Goal: Task Accomplishment & Management: Complete application form

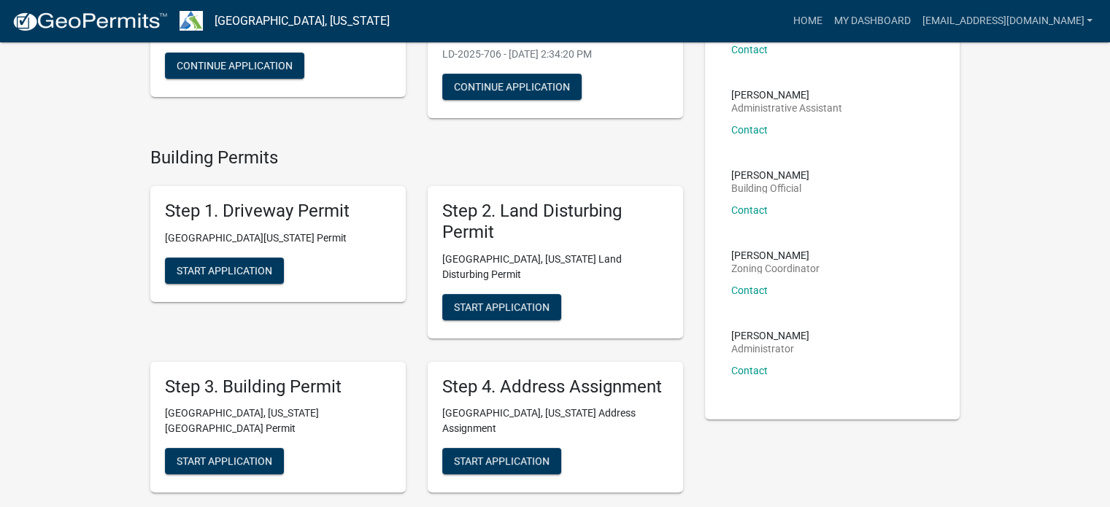
scroll to position [292, 0]
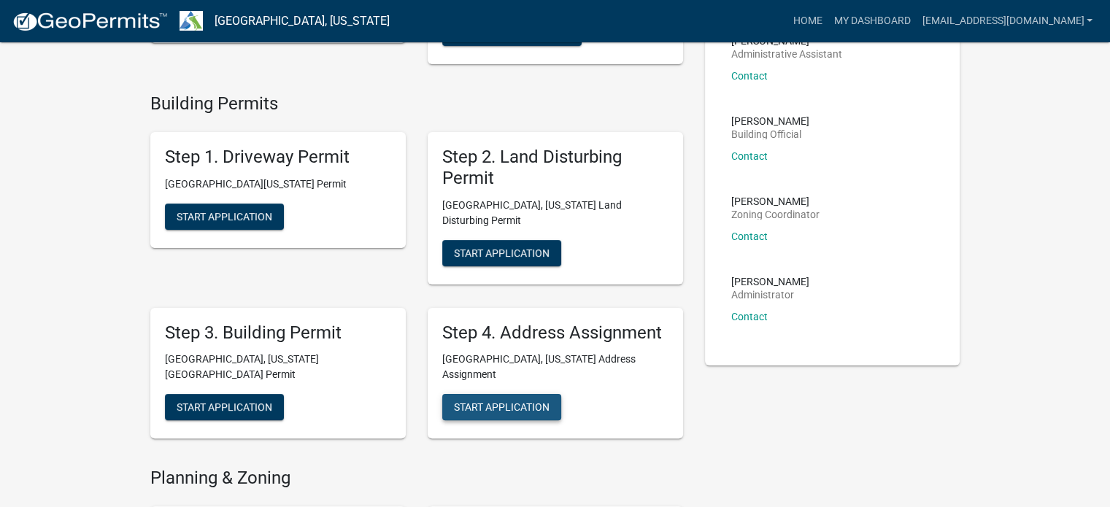
click at [514, 401] on span "Start Application" at bounding box center [502, 407] width 96 height 12
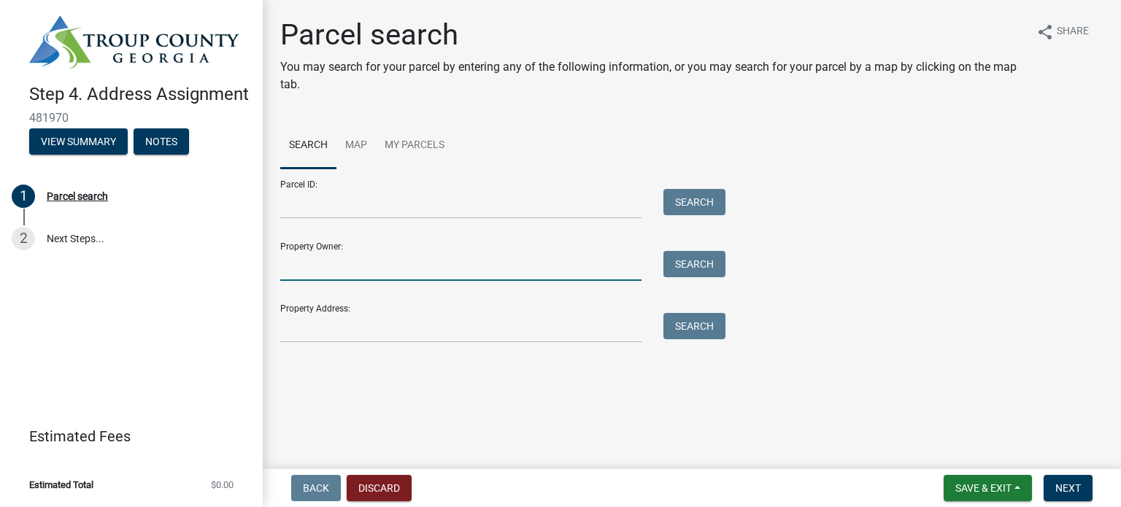
drag, startPoint x: 353, startPoint y: 264, endPoint x: 374, endPoint y: 262, distance: 21.3
click at [353, 263] on input "Property Owner:" at bounding box center [460, 266] width 361 height 30
type input "j"
click at [451, 276] on input "Property Owner:" at bounding box center [460, 266] width 361 height 30
type input "[PERSON_NAME]"
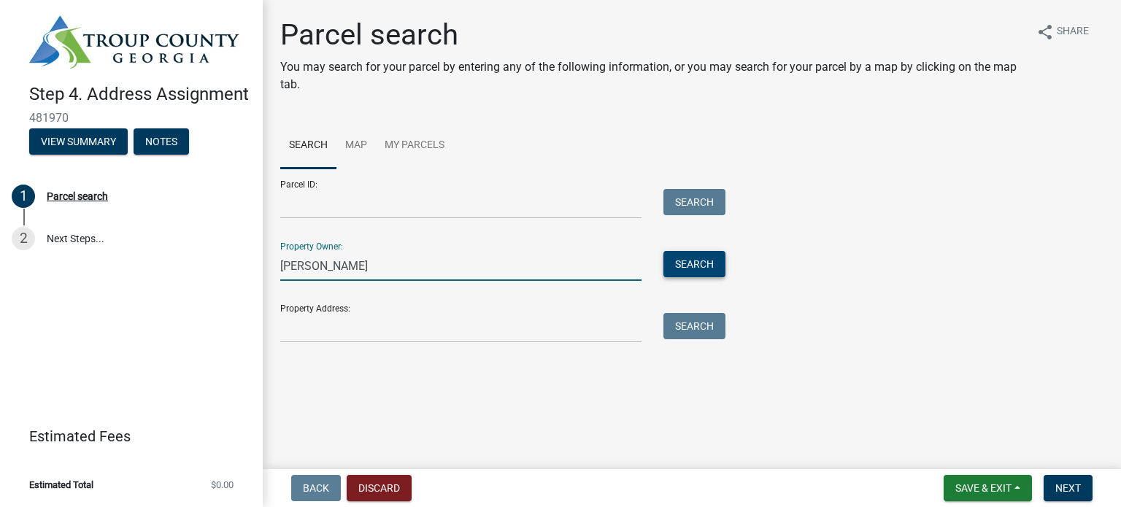
click at [685, 262] on button "Search" at bounding box center [694, 264] width 62 height 26
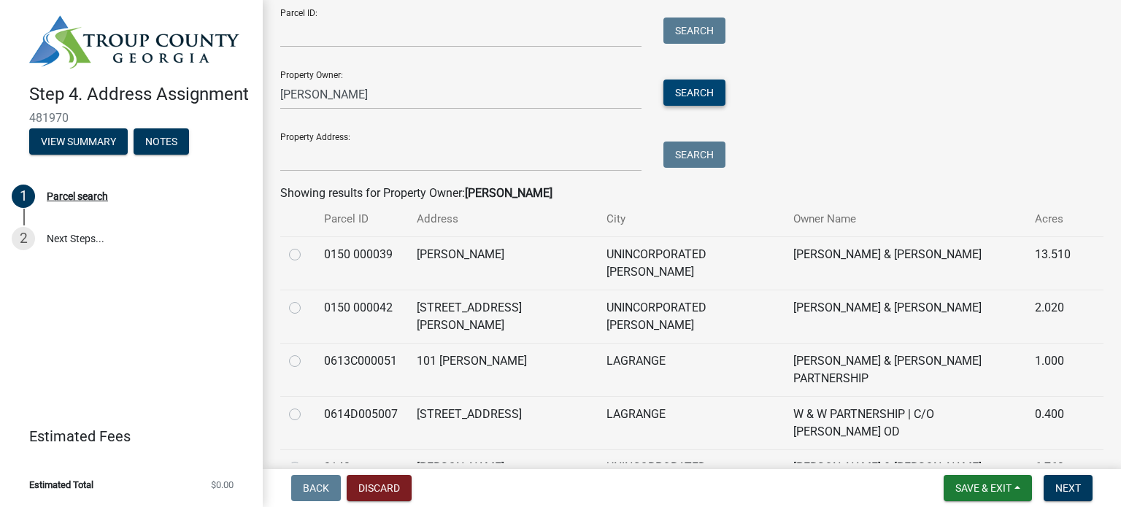
scroll to position [219, 0]
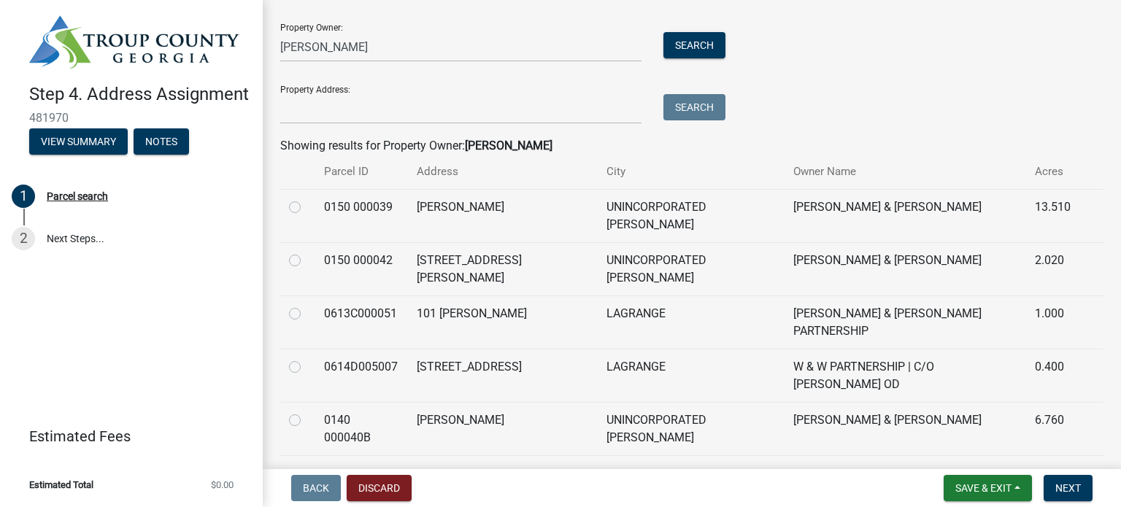
click at [306, 412] on label at bounding box center [306, 412] width 0 height 0
click at [306, 412] on 000040B "radio" at bounding box center [310, 416] width 9 height 9
radio 000040B "true"
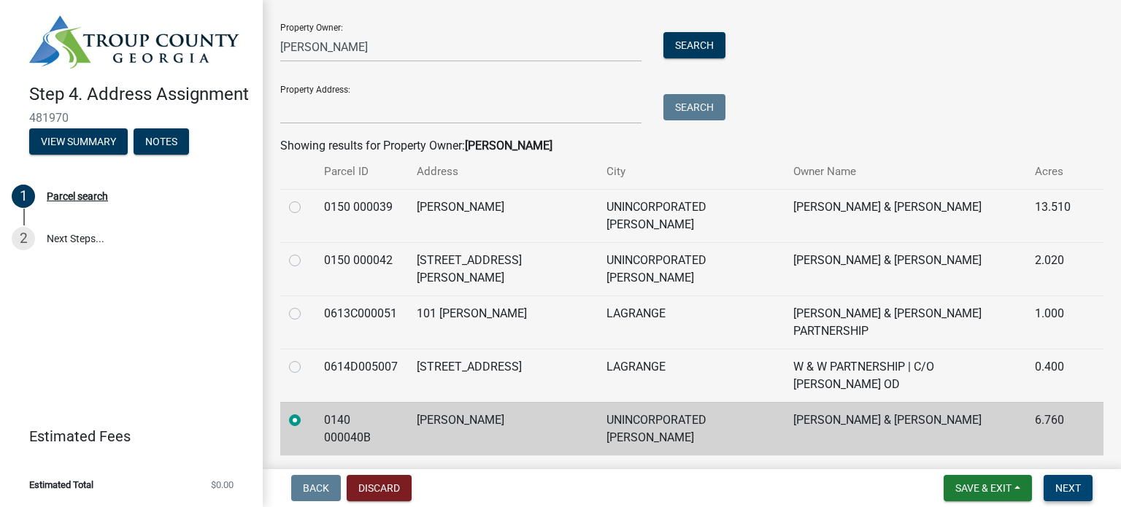
click at [1074, 485] on span "Next" at bounding box center [1068, 488] width 26 height 12
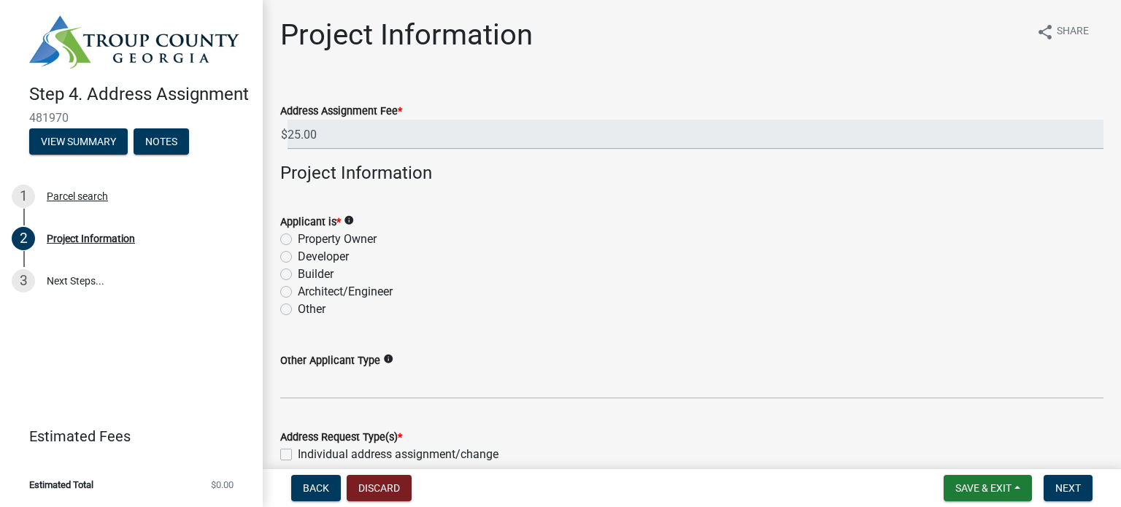
scroll to position [73, 0]
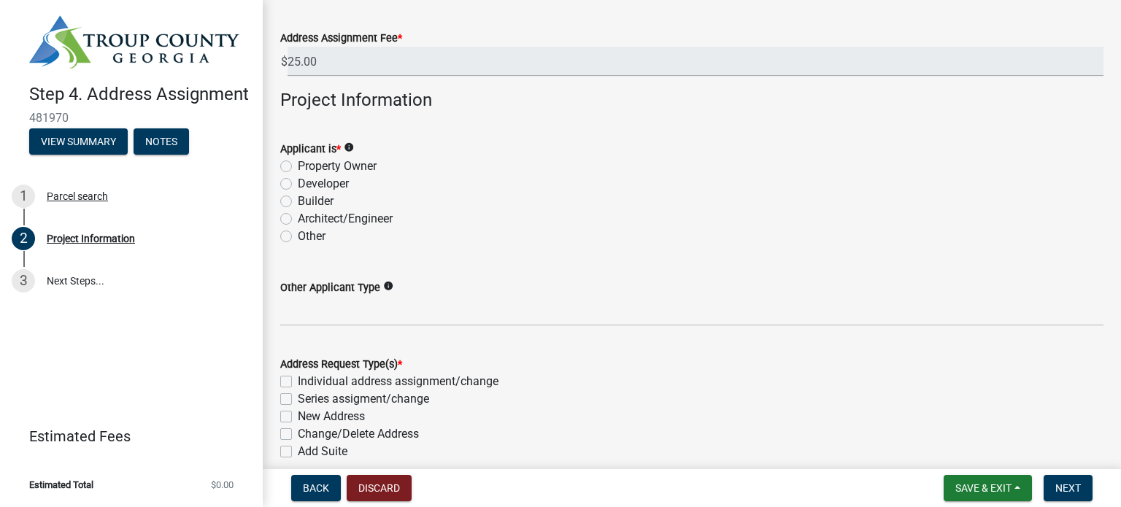
click at [298, 201] on label "Builder" at bounding box center [316, 202] width 36 height 18
click at [298, 201] on input "Builder" at bounding box center [302, 197] width 9 height 9
radio input "true"
click at [504, 193] on div "Builder" at bounding box center [691, 202] width 823 height 18
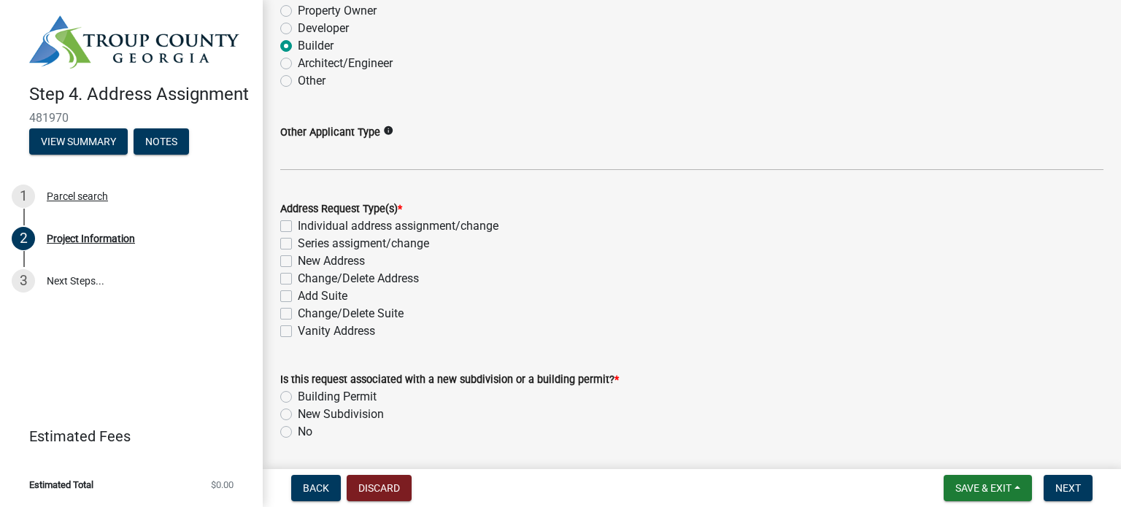
scroll to position [292, 0]
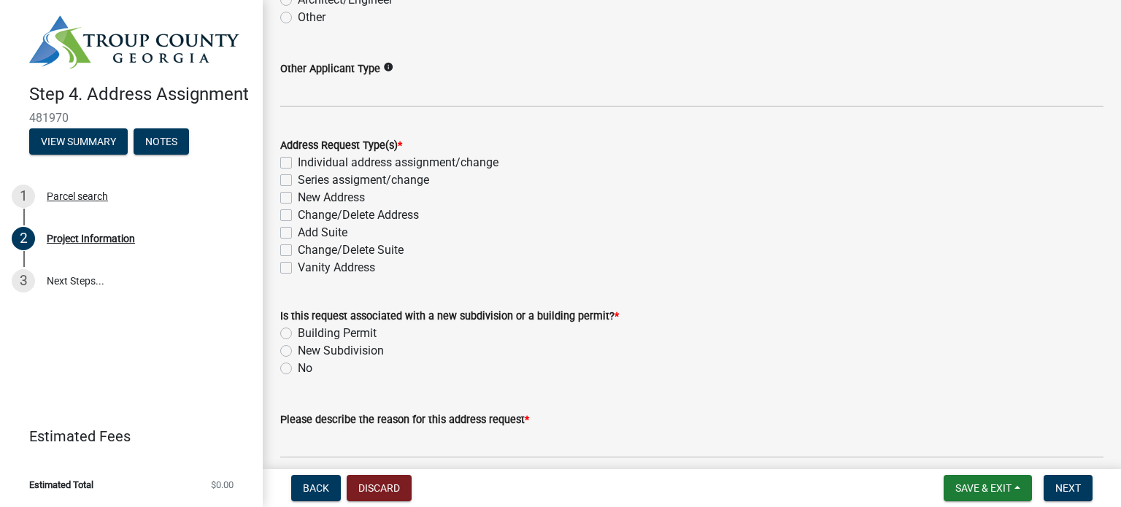
click at [298, 199] on label "New Address" at bounding box center [331, 198] width 67 height 18
click at [298, 198] on input "New Address" at bounding box center [302, 193] width 9 height 9
checkbox input "true"
checkbox input "false"
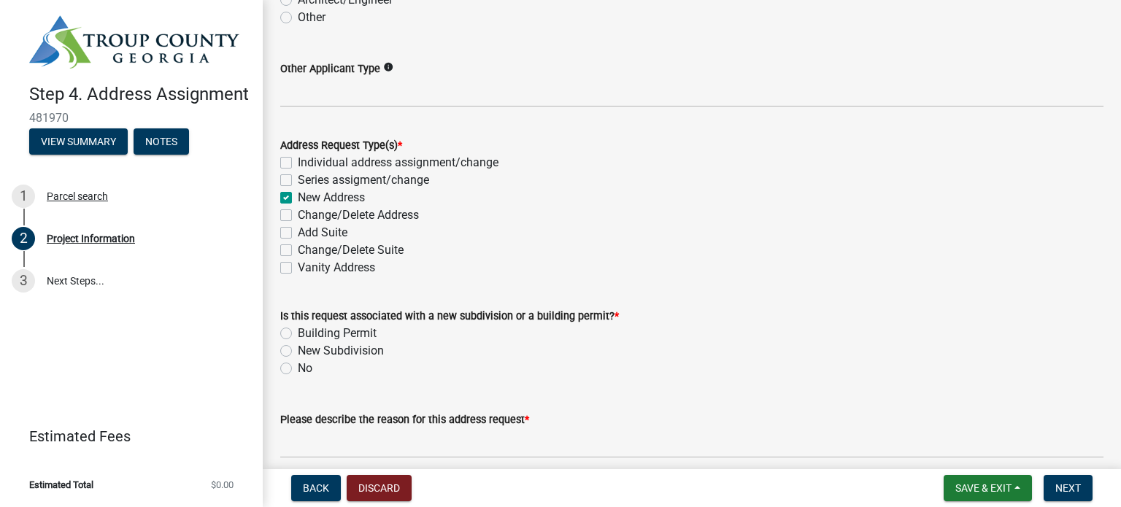
checkbox input "true"
checkbox input "false"
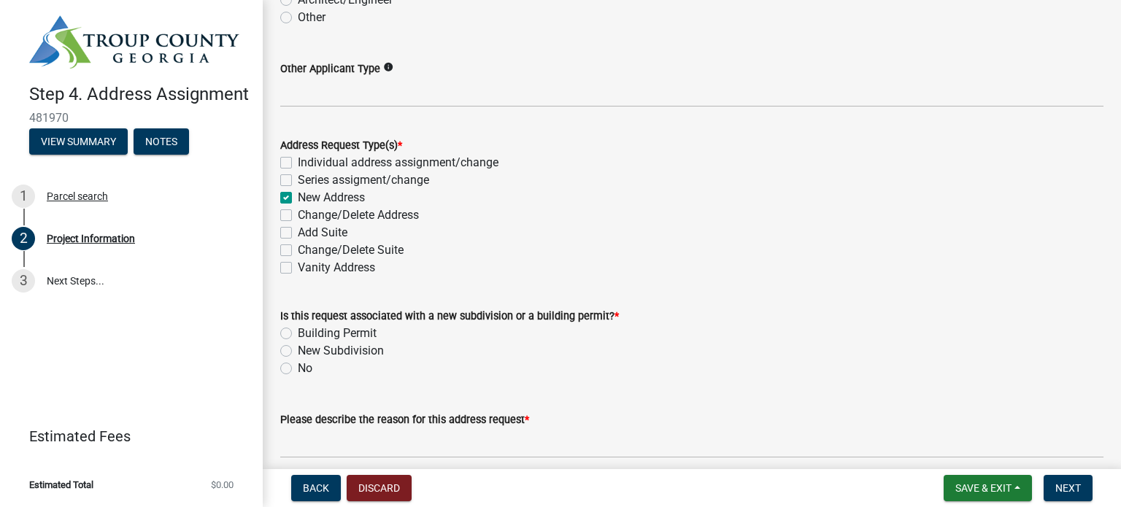
click at [540, 221] on div "Change/Delete Address" at bounding box center [691, 216] width 823 height 18
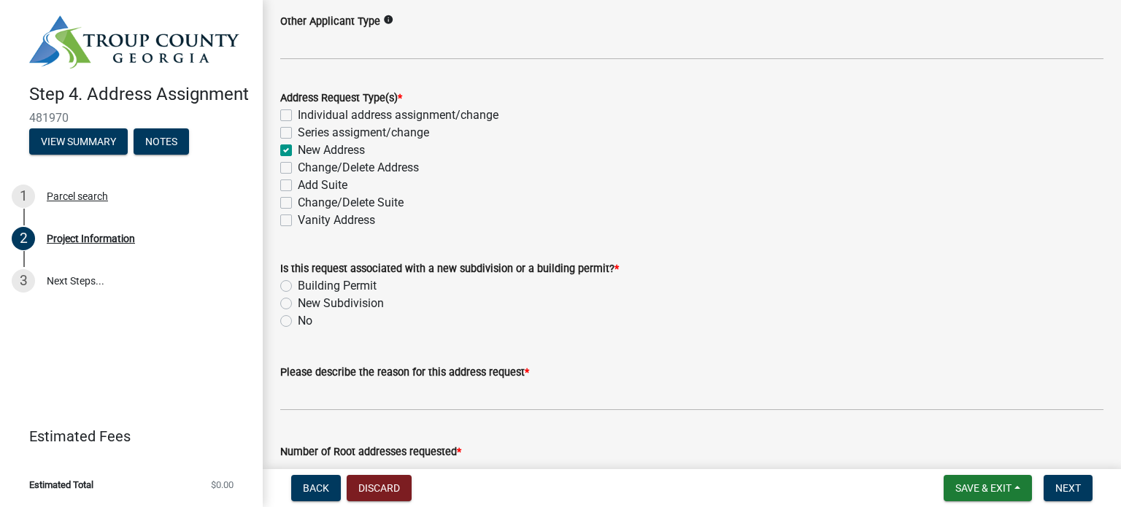
scroll to position [365, 0]
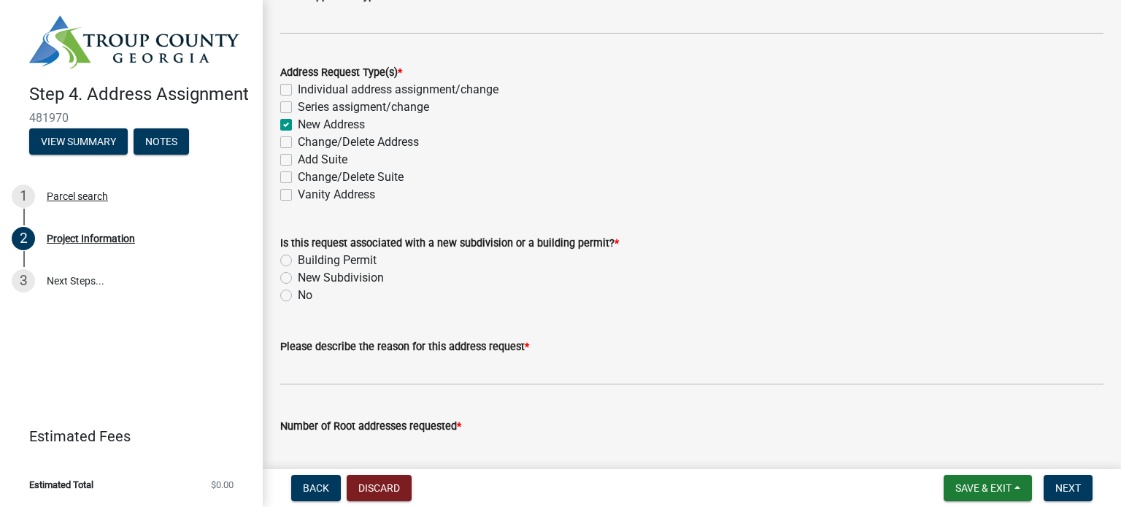
click at [298, 259] on label "Building Permit" at bounding box center [337, 261] width 79 height 18
click at [298, 259] on input "Building Permit" at bounding box center [302, 256] width 9 height 9
radio input "true"
click at [628, 274] on div "New Subdivision" at bounding box center [691, 278] width 823 height 18
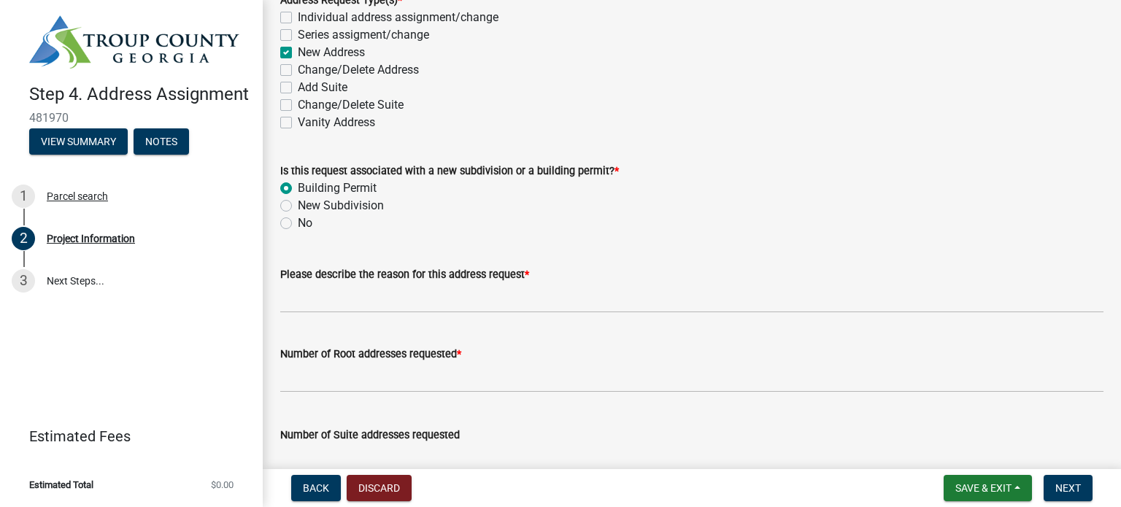
scroll to position [438, 0]
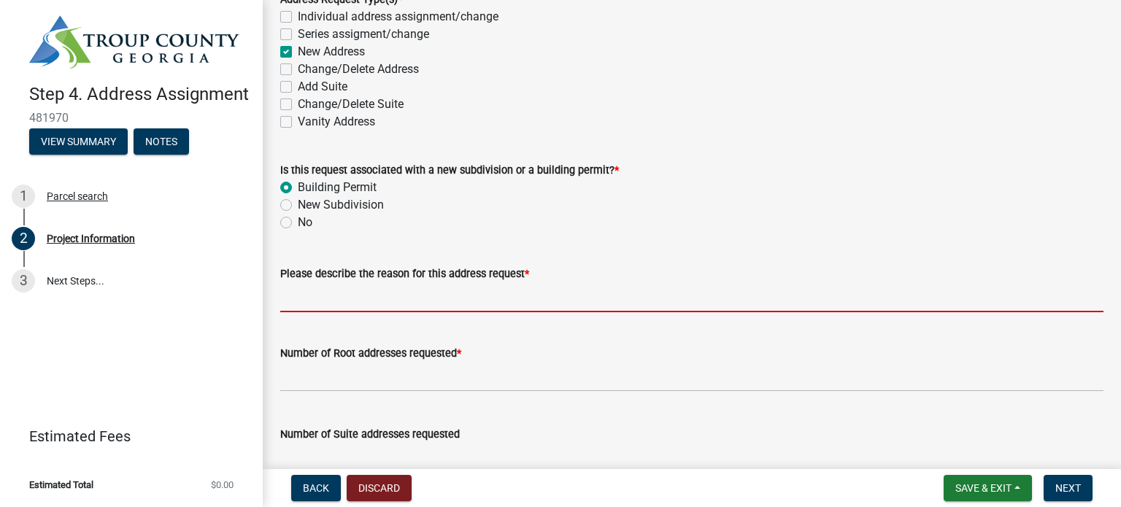
click at [433, 300] on input "Please describe the reason for this address request *" at bounding box center [691, 297] width 823 height 30
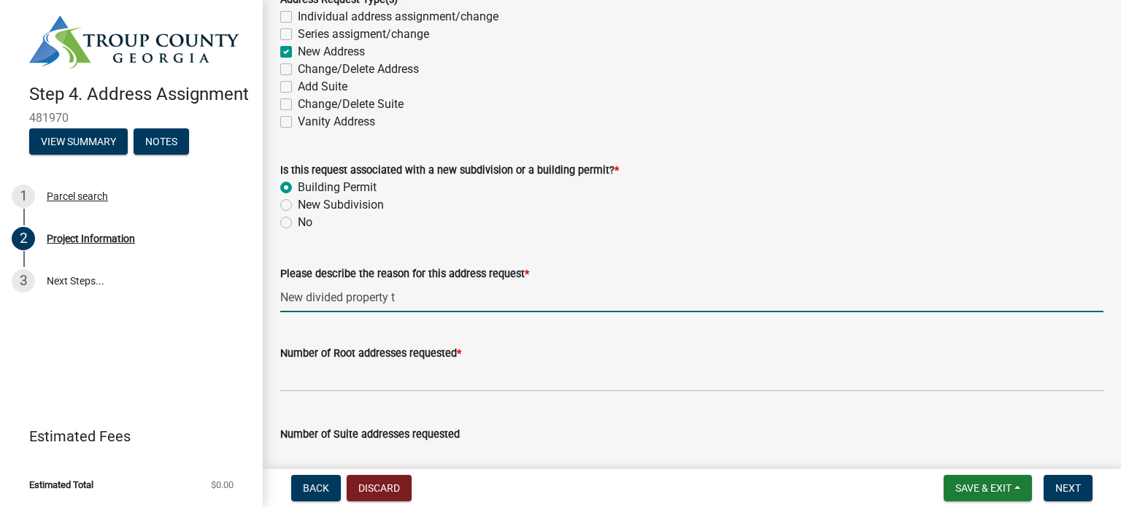
click at [304, 298] on input "New divided property t" at bounding box center [691, 297] width 823 height 30
click at [444, 296] on input "Newly divided property t" at bounding box center [691, 297] width 823 height 30
type input "Newly divided property to build a new single family home"
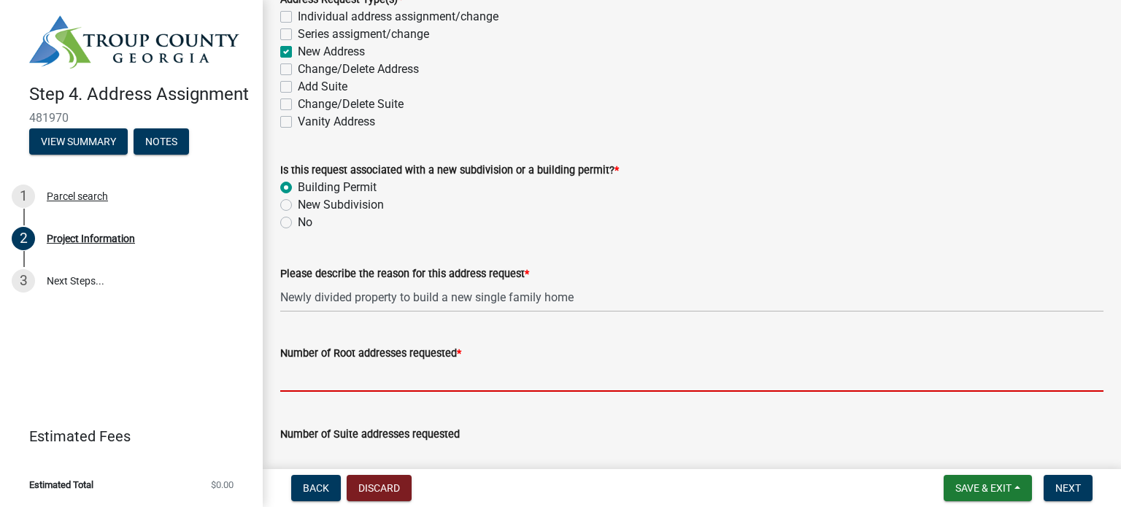
click at [420, 381] on input "text" at bounding box center [691, 377] width 823 height 30
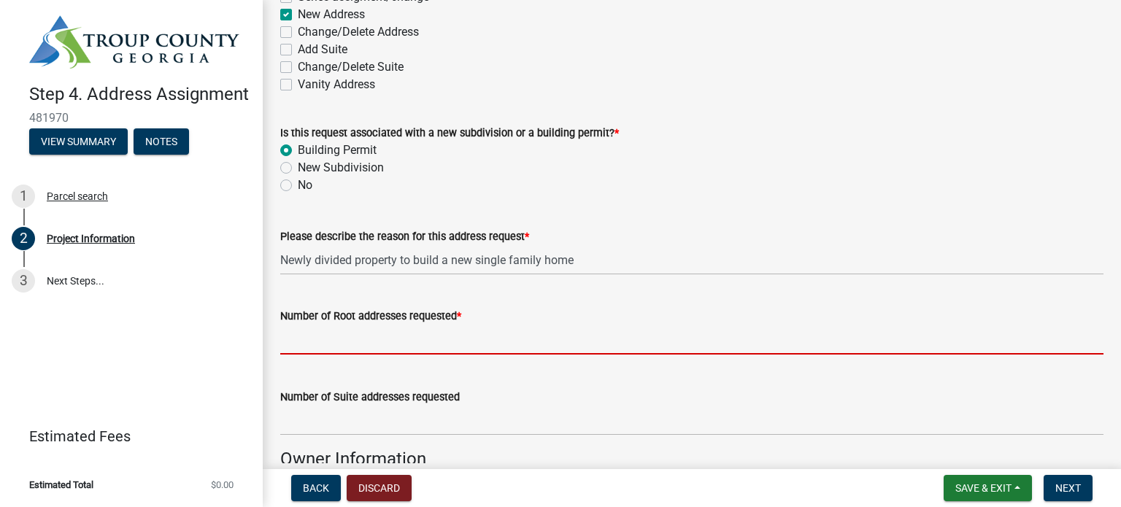
scroll to position [511, 0]
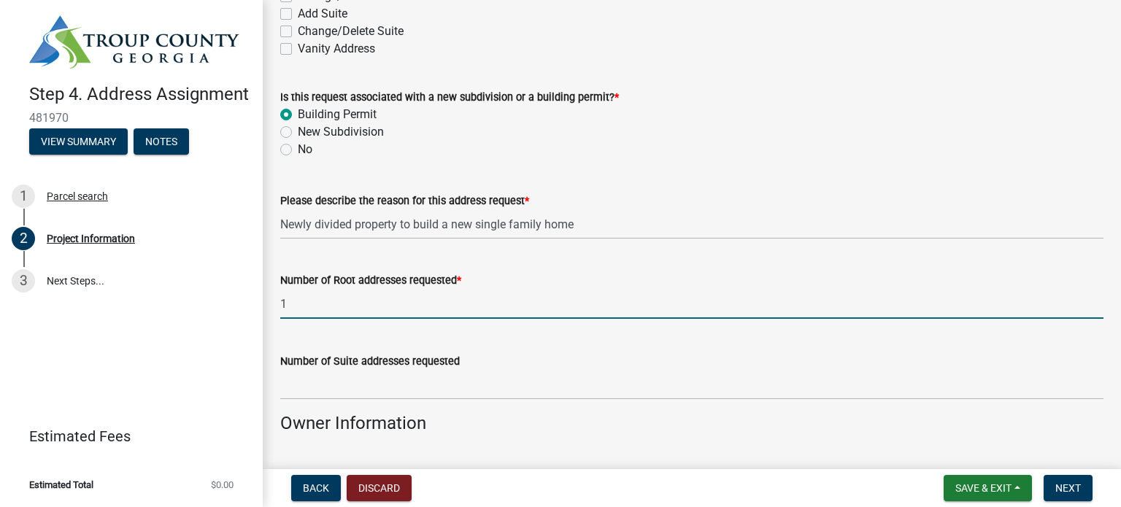
type input "1"
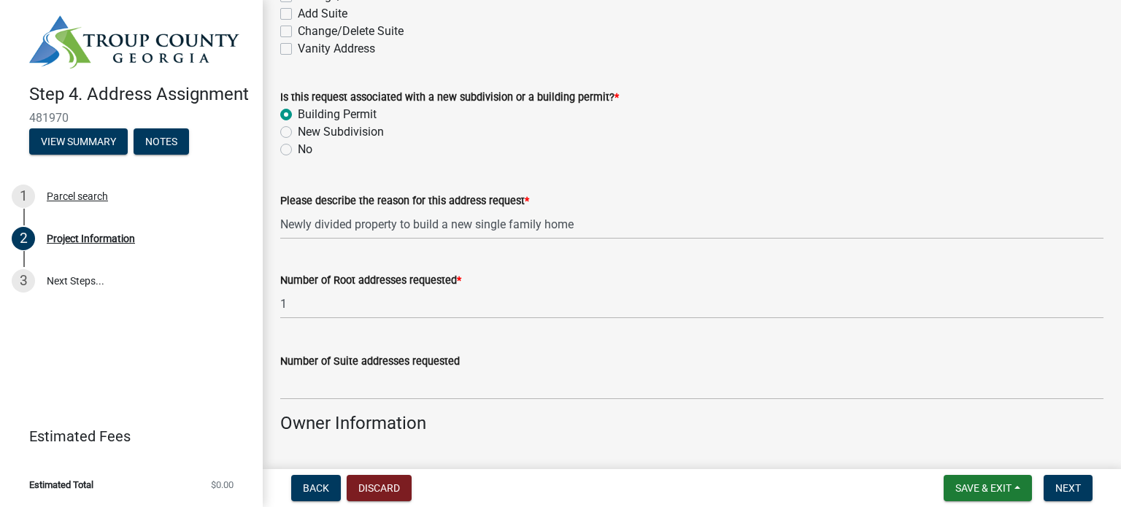
click at [575, 347] on div "Number of Suite addresses requested" at bounding box center [691, 366] width 823 height 68
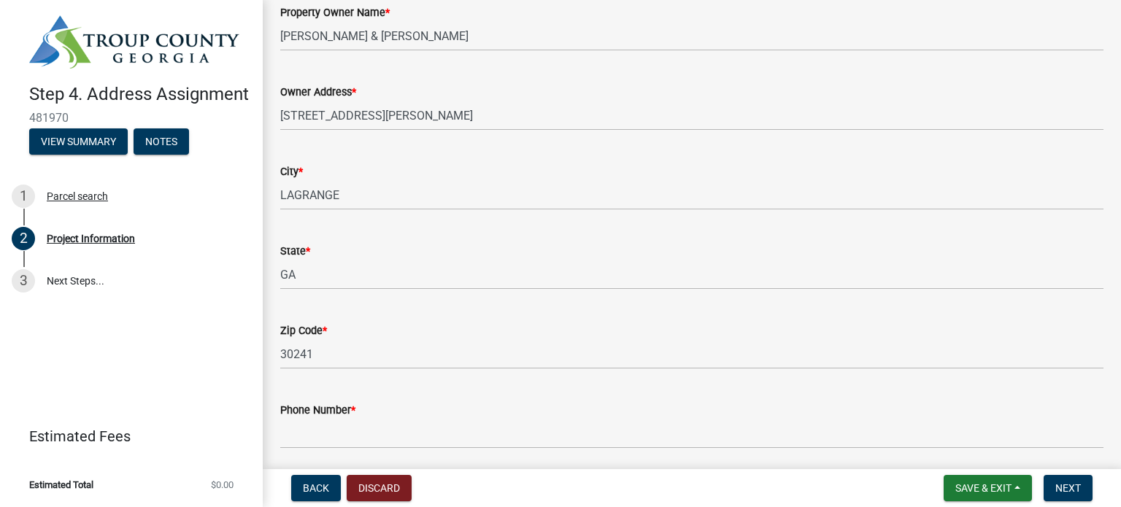
scroll to position [949, 0]
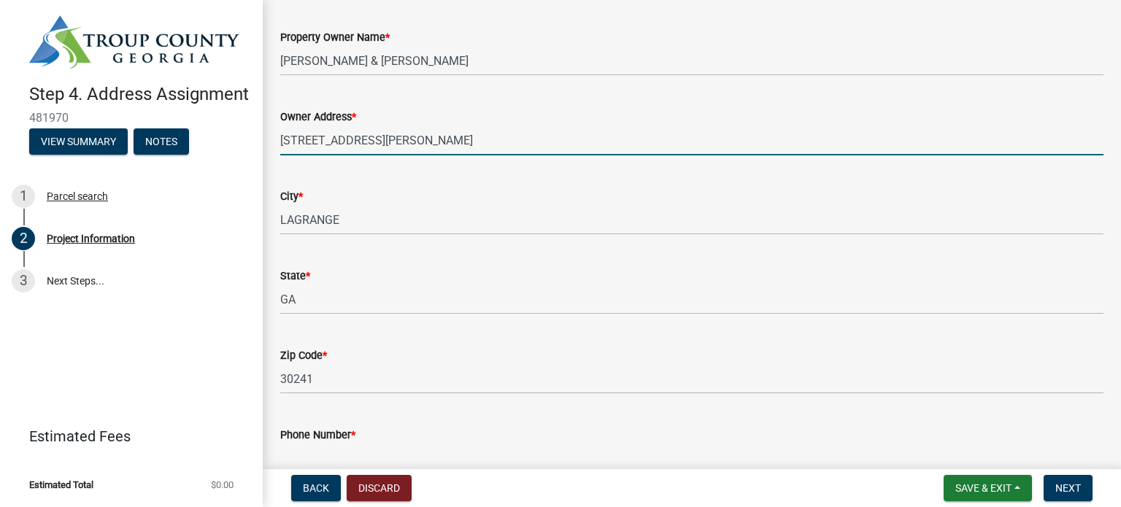
click at [377, 136] on input "[STREET_ADDRESS][PERSON_NAME]" at bounding box center [691, 141] width 823 height 30
type input "1"
type input "[STREET_ADDRESS]"
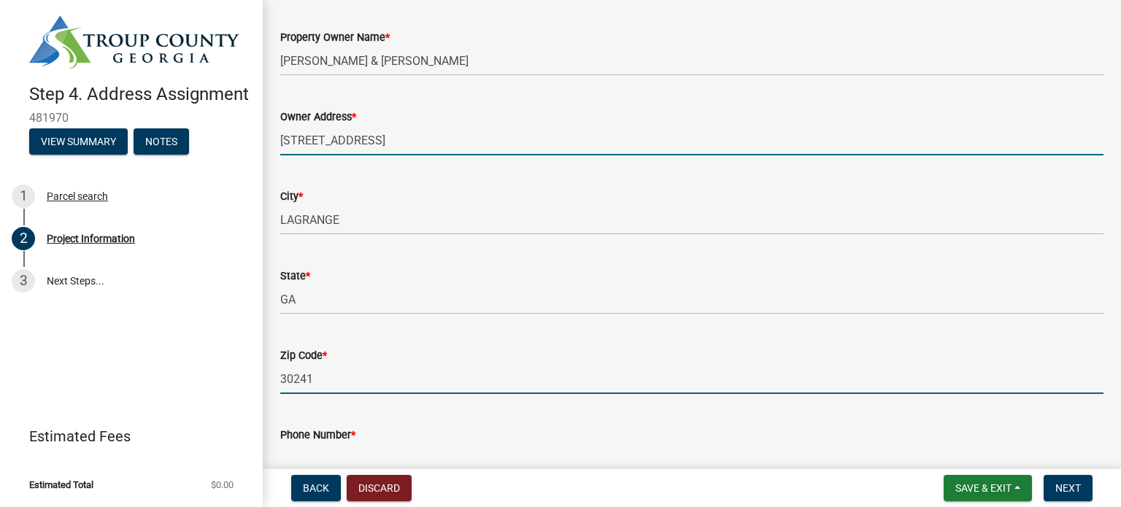
click at [336, 371] on input "30241" at bounding box center [691, 379] width 823 height 30
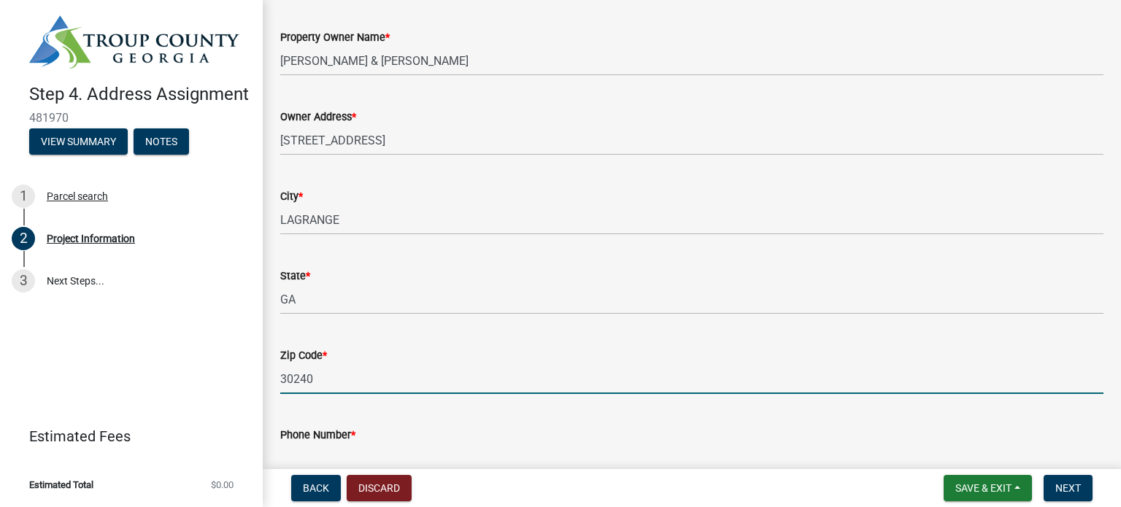
click at [537, 392] on input "30240" at bounding box center [691, 379] width 823 height 30
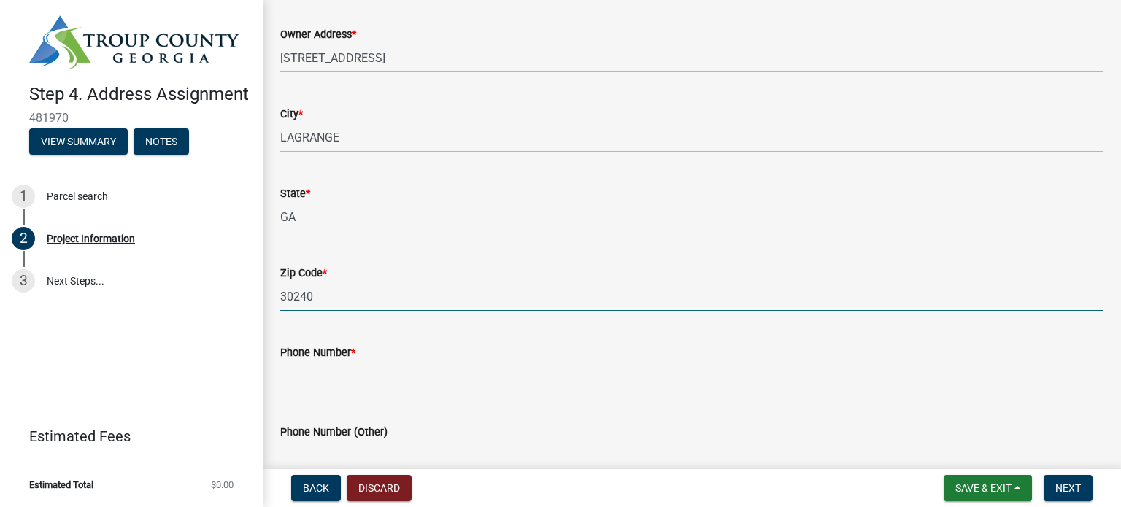
scroll to position [1095, 0]
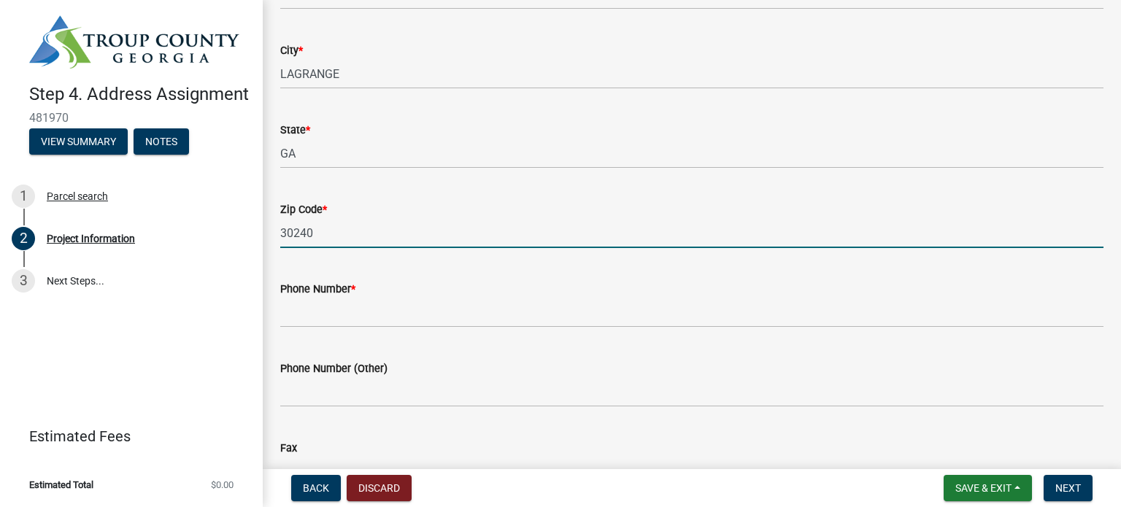
type input "30240"
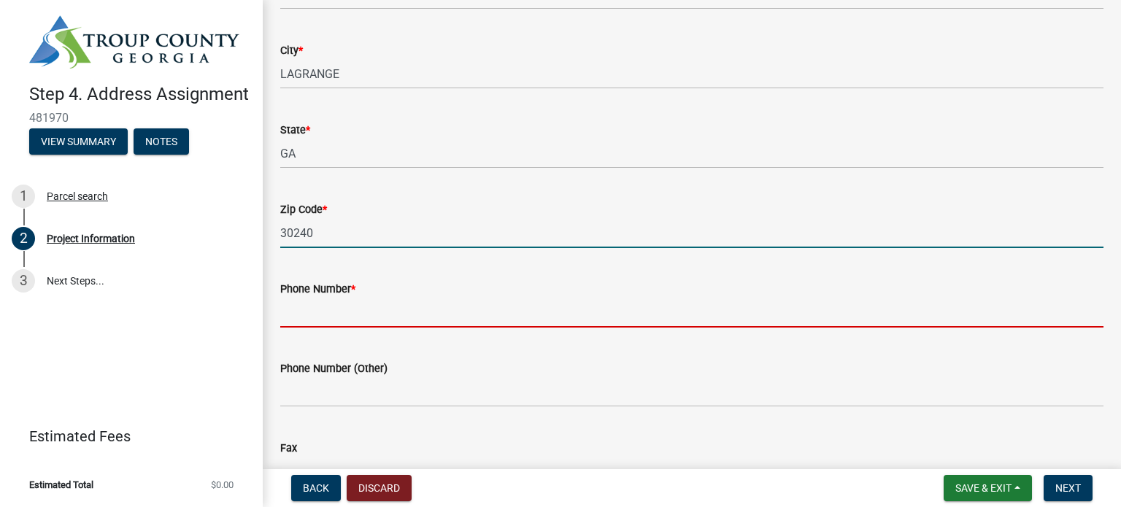
click at [331, 315] on input "Phone Number *" at bounding box center [691, 313] width 823 height 30
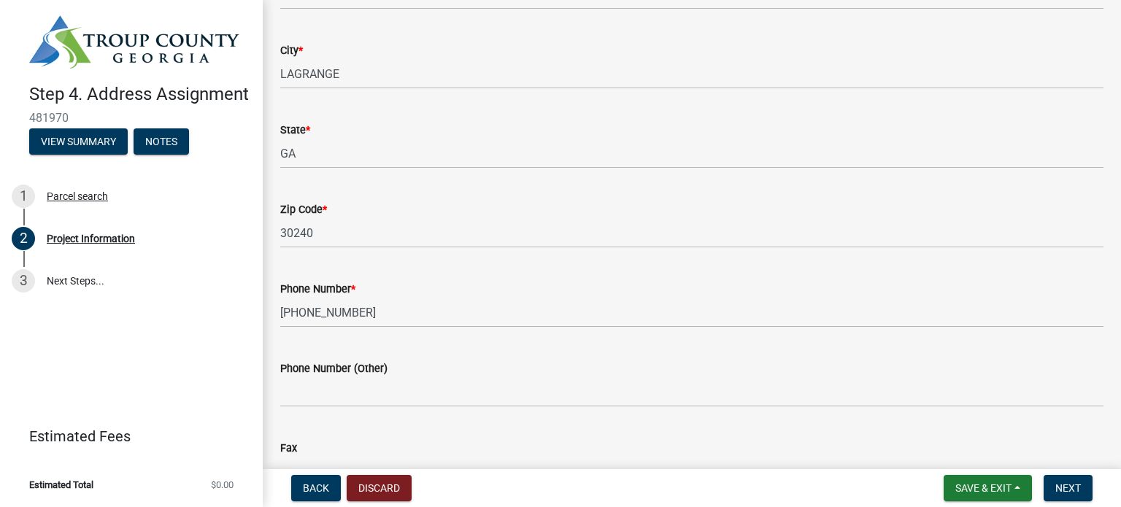
click at [444, 412] on wm-data-entity-input "Phone Number (Other)" at bounding box center [691, 379] width 823 height 80
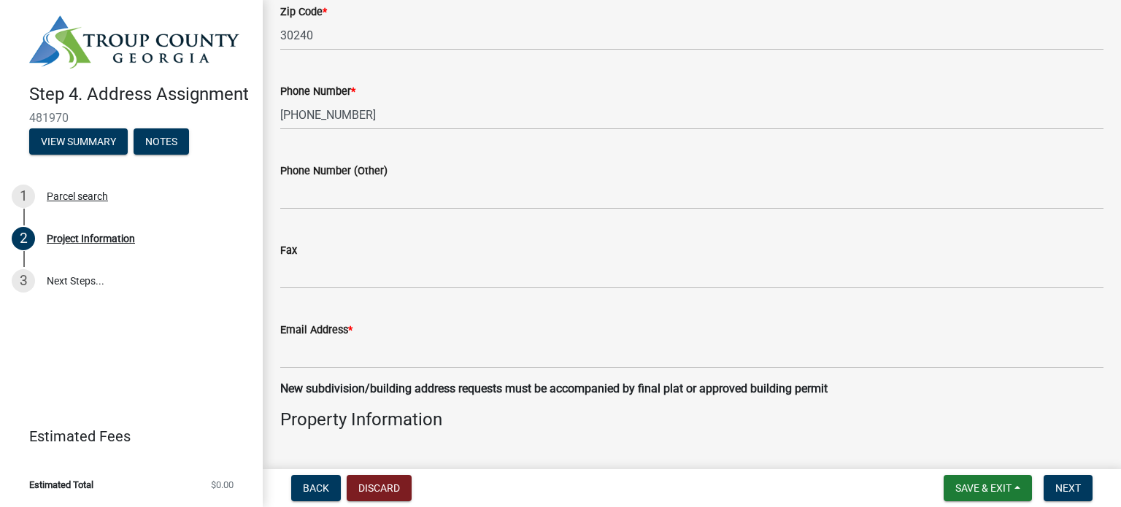
scroll to position [1313, 0]
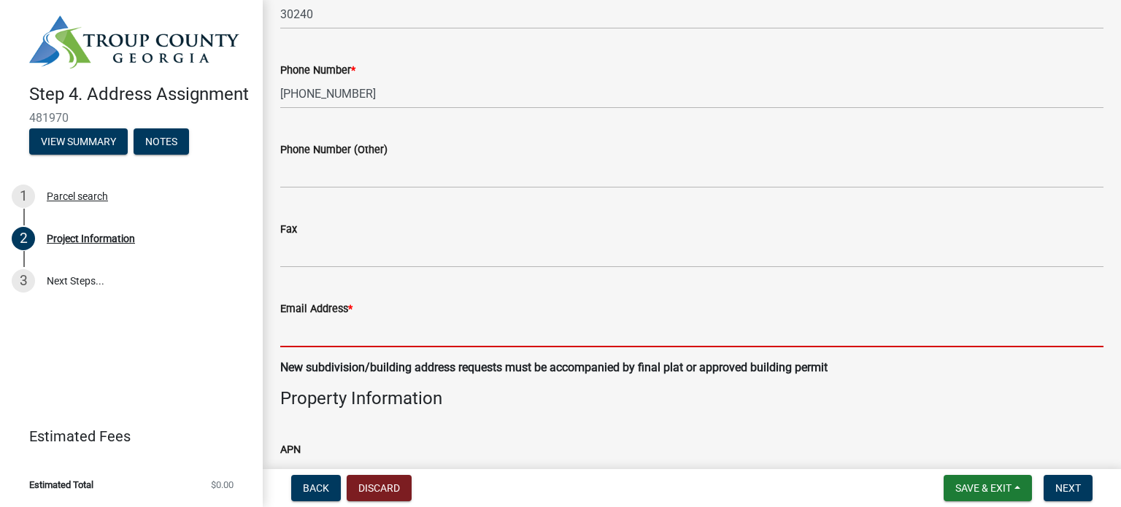
click at [381, 335] on input "Email Address *" at bounding box center [691, 332] width 823 height 30
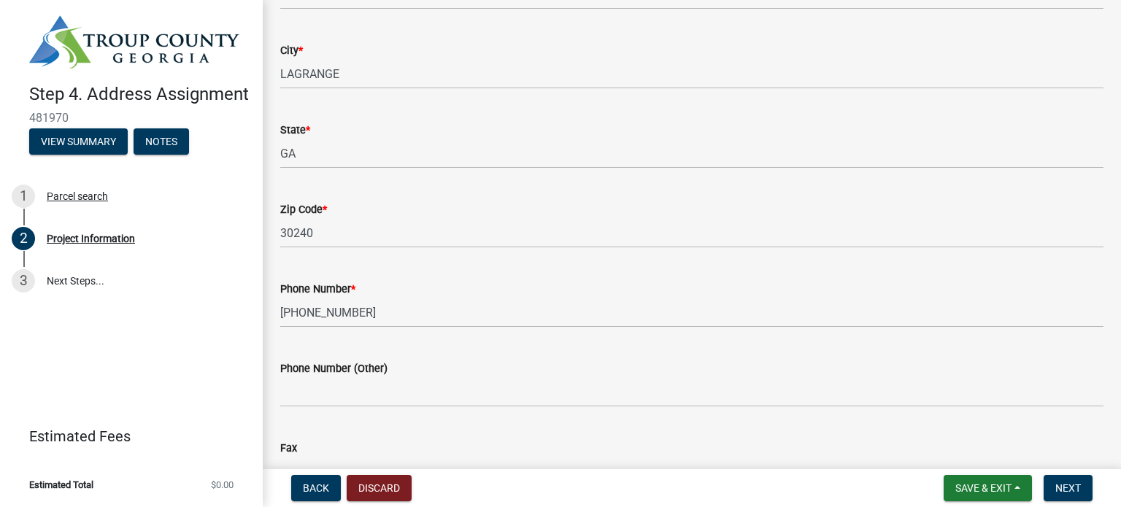
scroll to position [1241, 0]
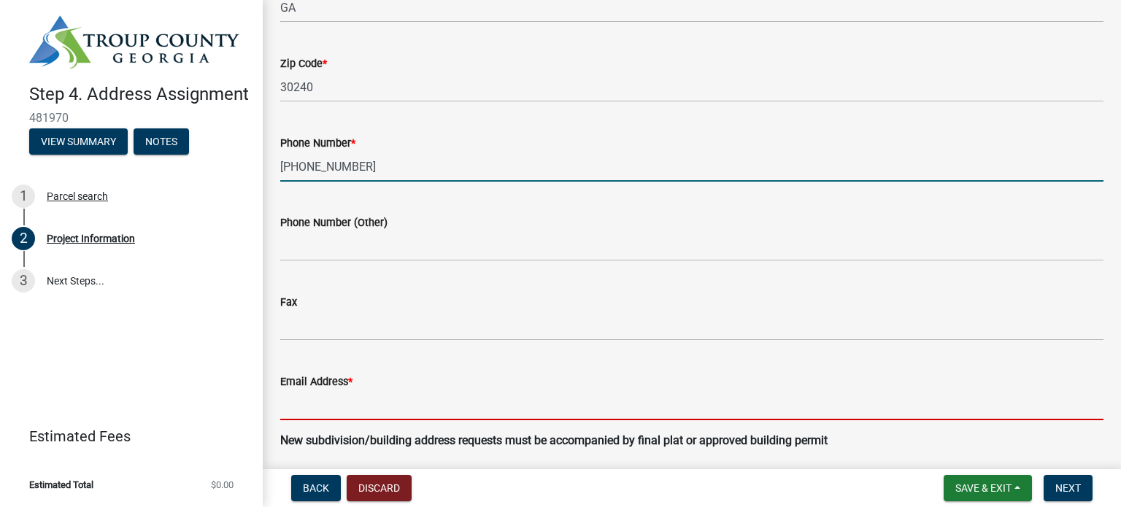
click at [403, 172] on input "[PHONE_NUMBER]" at bounding box center [691, 167] width 823 height 30
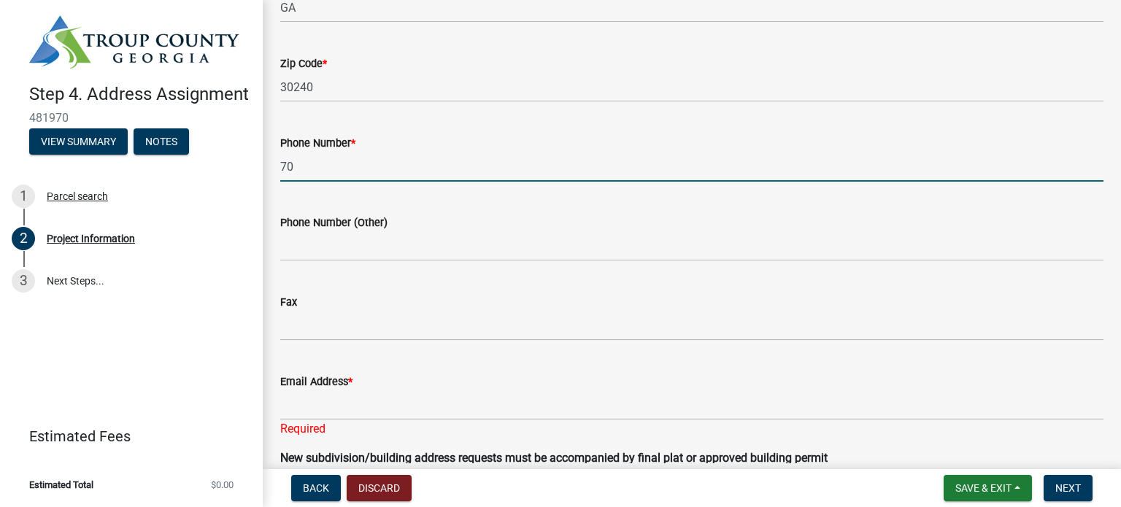
type input "7"
type input "[PHONE_NUMBER]"
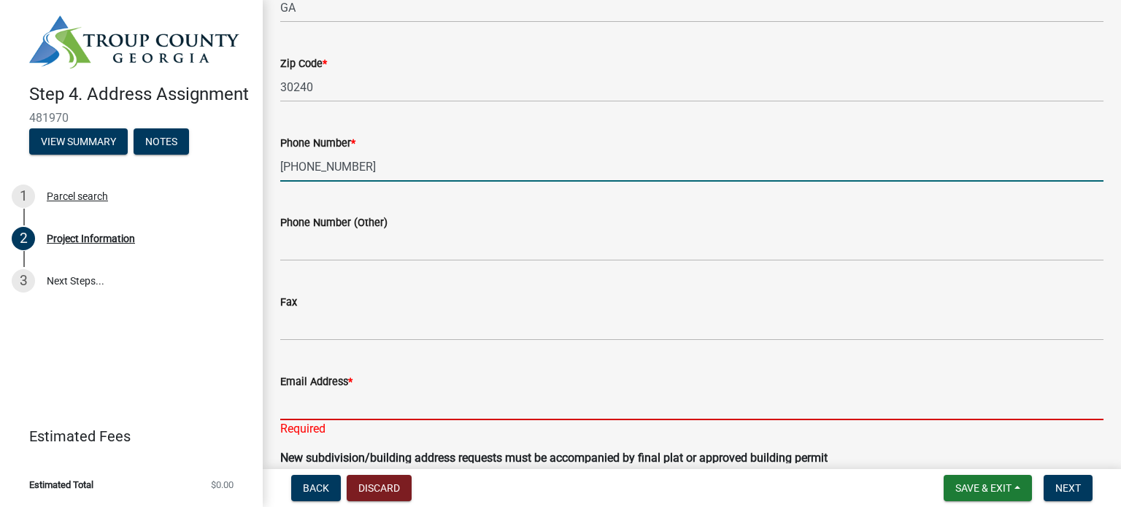
click at [444, 412] on input "Email Address *" at bounding box center [691, 405] width 823 height 30
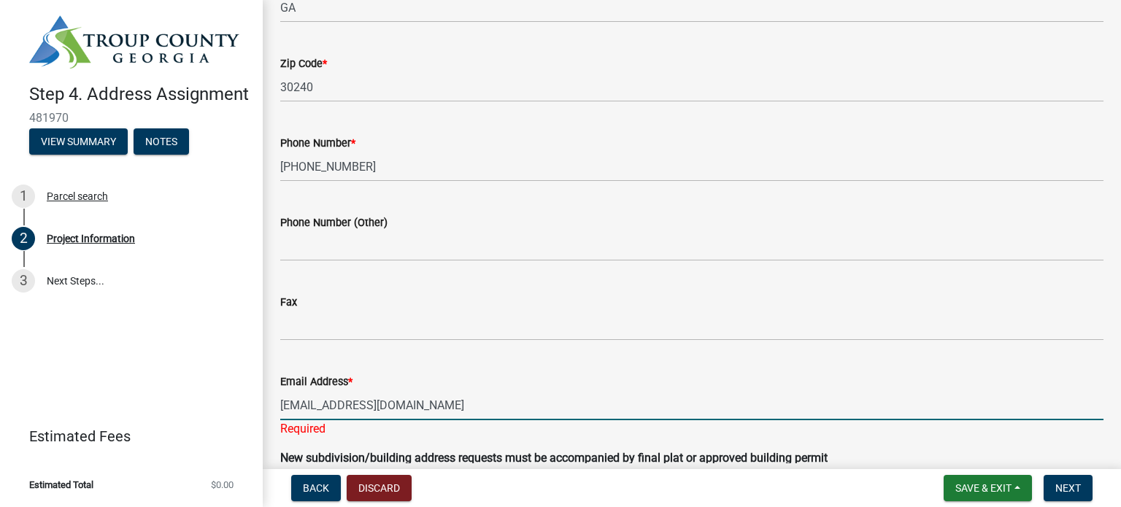
type input "[EMAIL_ADDRESS][DOMAIN_NAME]"
click at [526, 358] on div "Email Address * [EMAIL_ADDRESS][DOMAIN_NAME] Required" at bounding box center [691, 394] width 823 height 85
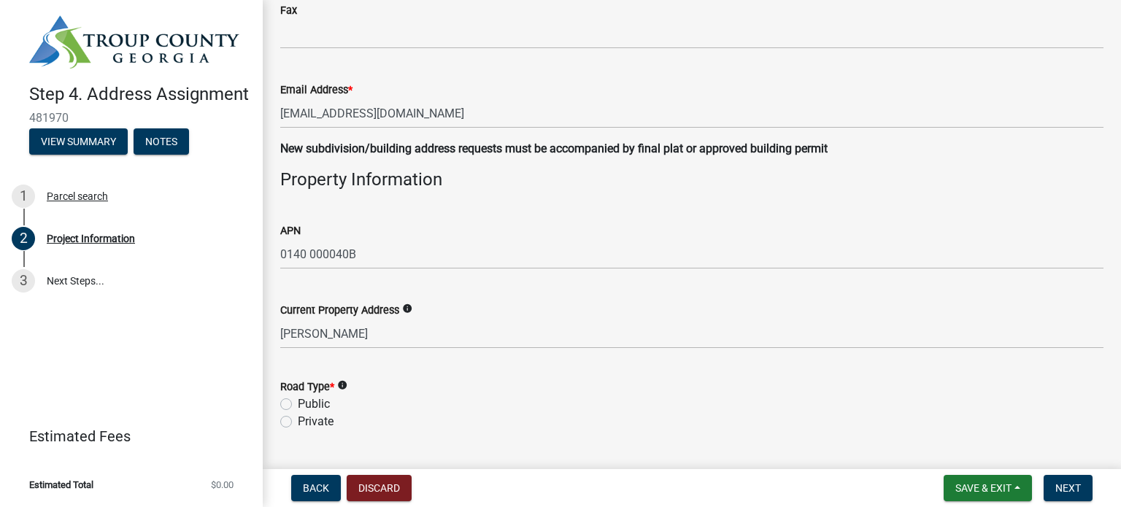
scroll to position [1678, 0]
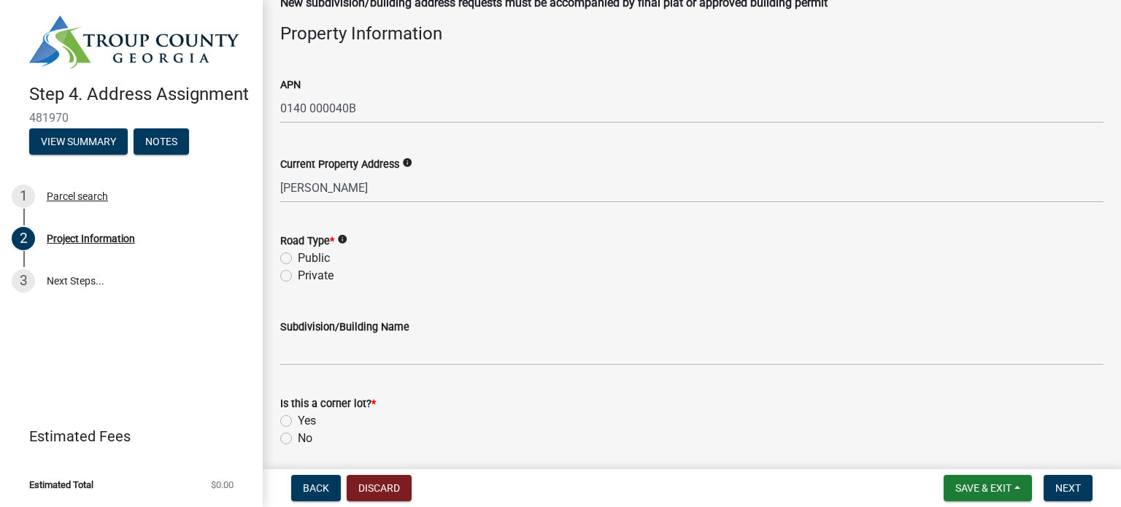
click at [298, 259] on label "Public" at bounding box center [314, 259] width 32 height 18
click at [298, 259] on input "Public" at bounding box center [302, 254] width 9 height 9
radio input "true"
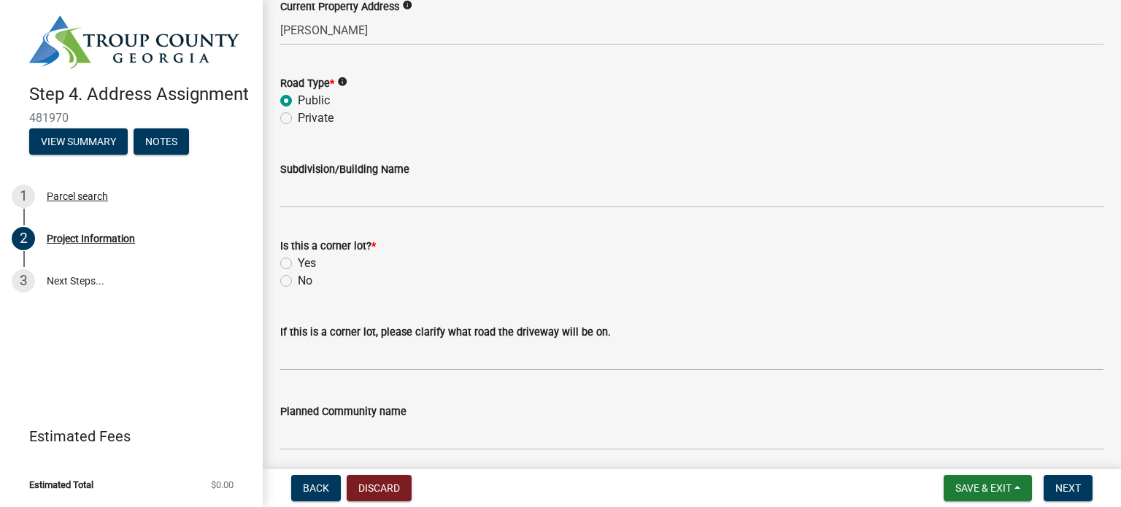
scroll to position [1891, 0]
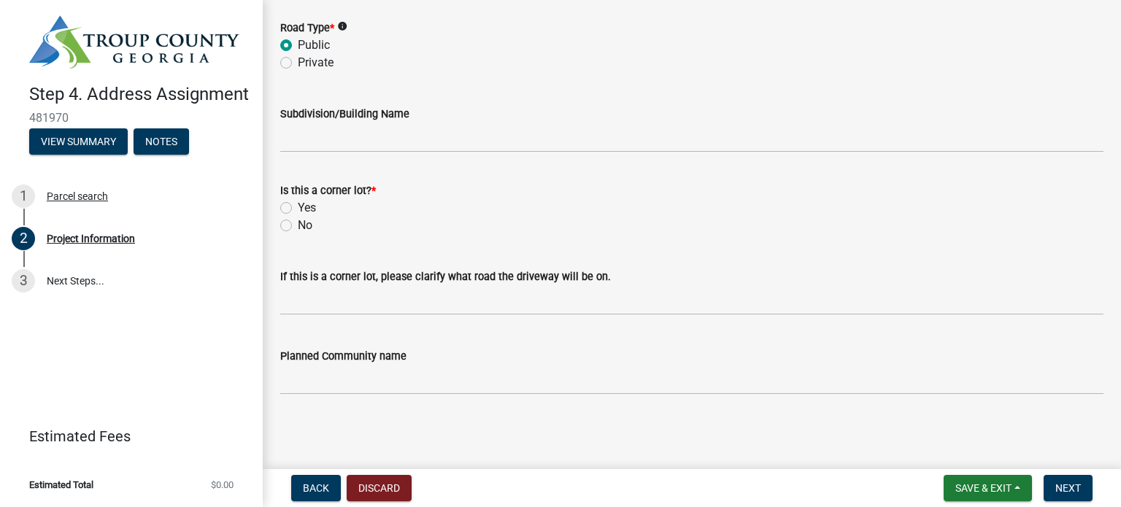
click at [579, 227] on div "No" at bounding box center [691, 226] width 823 height 18
click at [298, 227] on label "No" at bounding box center [305, 226] width 15 height 18
click at [298, 226] on input "No" at bounding box center [302, 221] width 9 height 9
radio input "true"
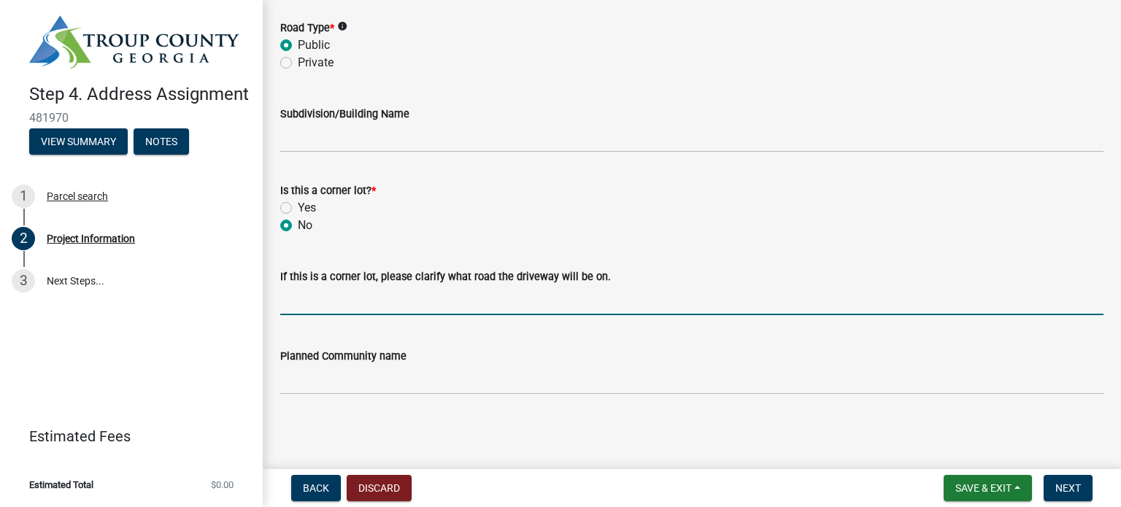
click at [654, 292] on input "If this is a corner lot, please clarify what road the driveway will be on." at bounding box center [691, 300] width 823 height 30
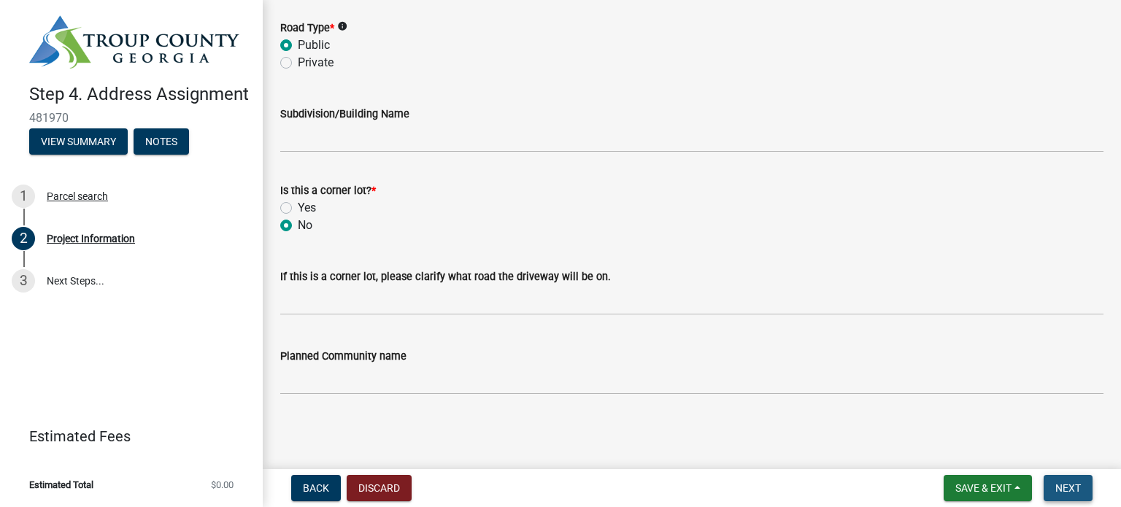
click at [1076, 482] on span "Next" at bounding box center [1068, 488] width 26 height 12
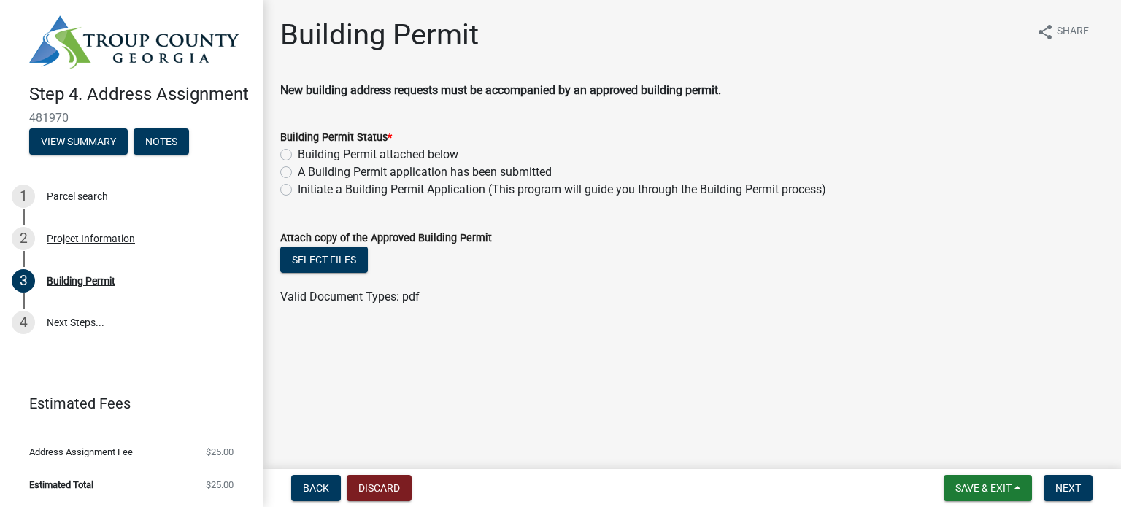
click at [298, 174] on label "A Building Permit application has been submitted" at bounding box center [425, 172] width 254 height 18
click at [298, 173] on input "A Building Permit application has been submitted" at bounding box center [302, 167] width 9 height 9
radio input "true"
click at [625, 247] on div "Select files" at bounding box center [691, 262] width 823 height 30
click at [1074, 489] on span "Next" at bounding box center [1068, 488] width 26 height 12
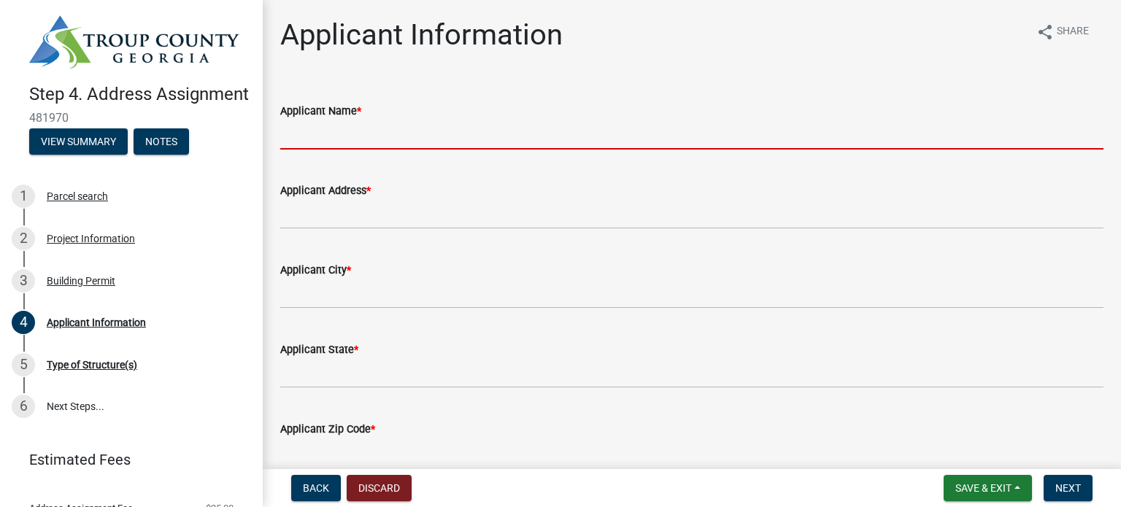
click at [369, 136] on input "Applicant Name *" at bounding box center [691, 135] width 823 height 30
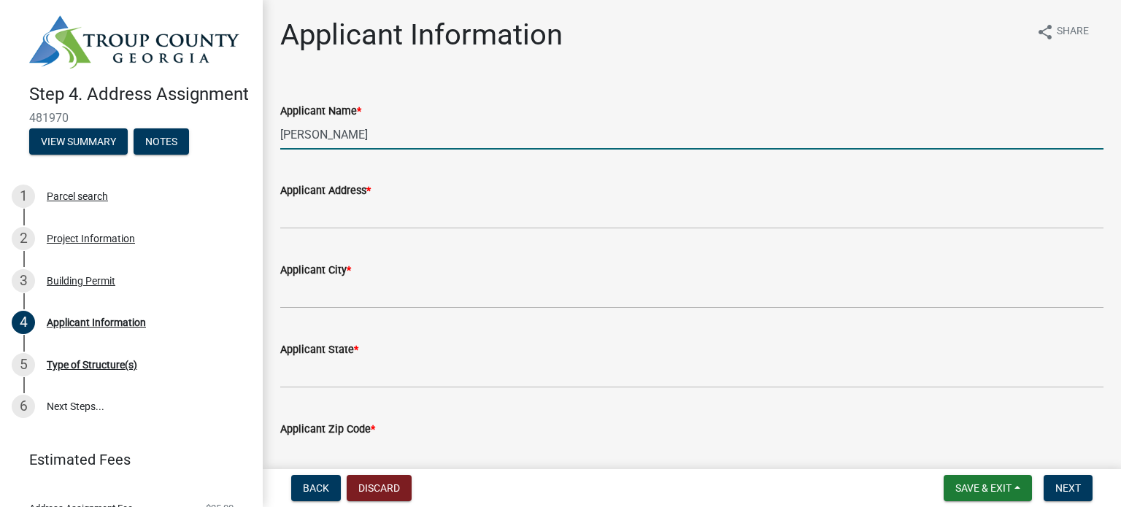
type input "[PERSON_NAME]"
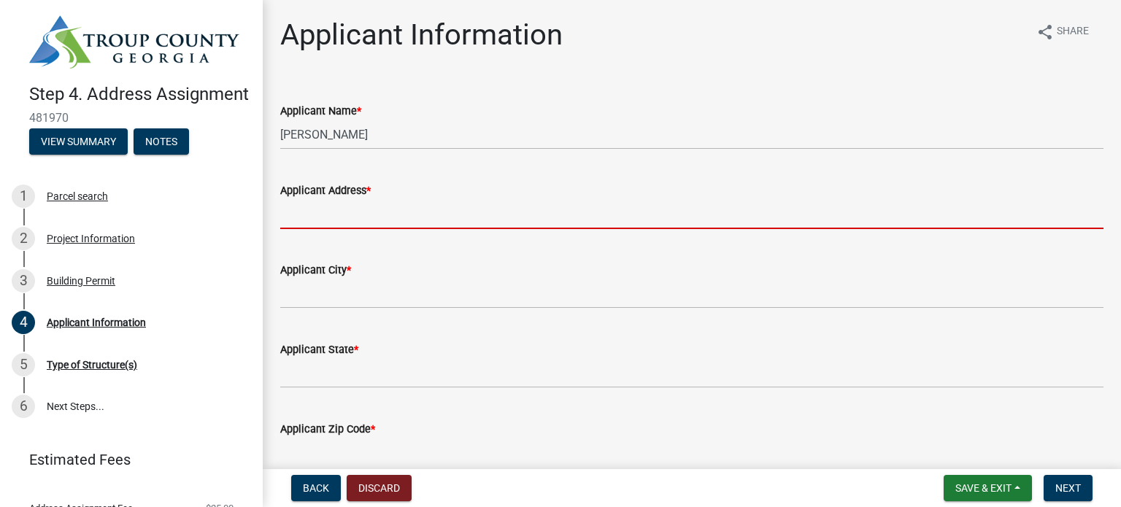
click at [333, 218] on input "Applicant Address *" at bounding box center [691, 214] width 823 height 30
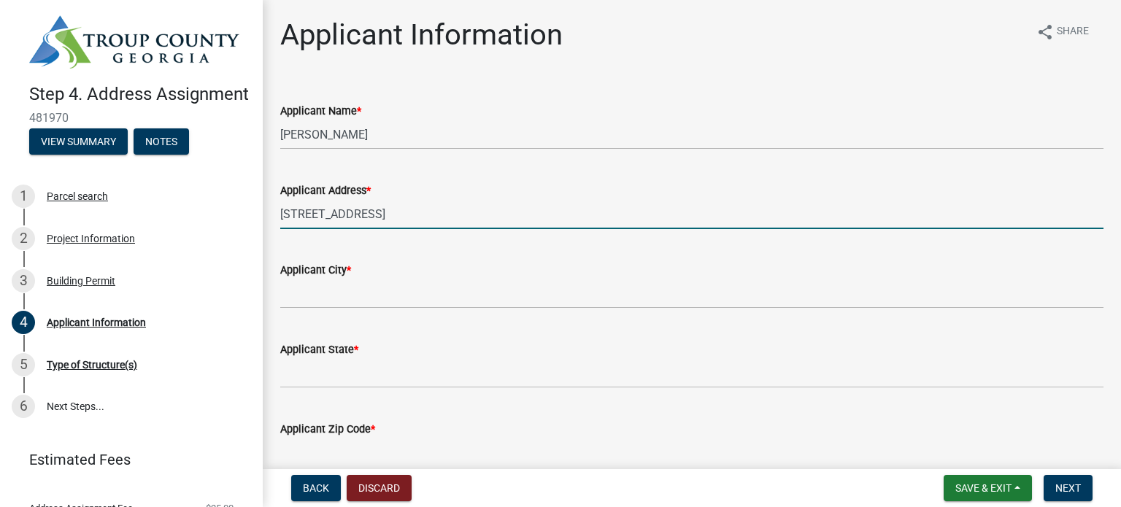
click at [305, 213] on input "[STREET_ADDRESS]" at bounding box center [691, 214] width 823 height 30
type input "[STREET_ADDRESS]"
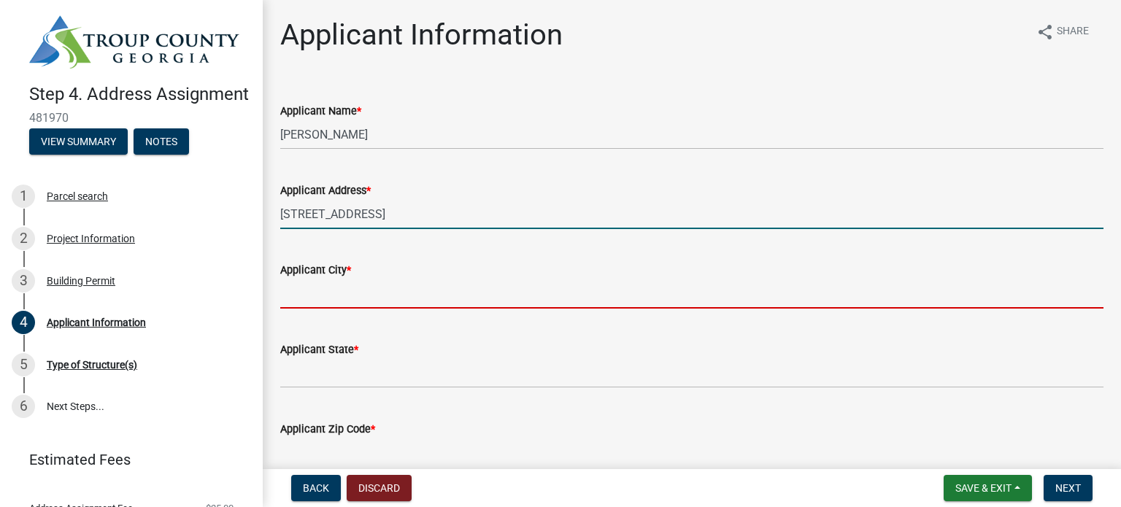
click at [365, 299] on input "Applicant City *" at bounding box center [691, 294] width 823 height 30
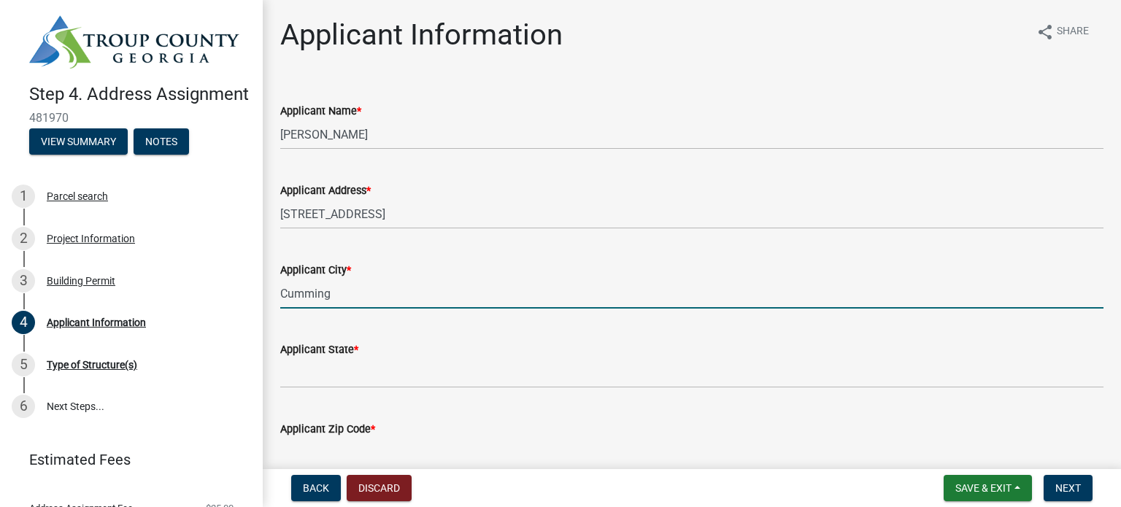
type input "Cumming"
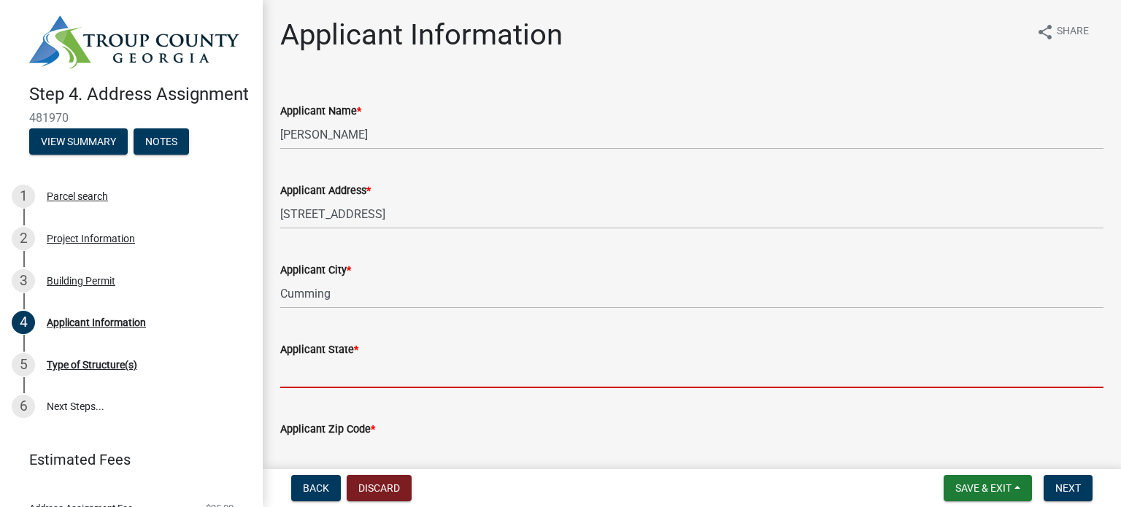
click at [363, 382] on input "Applicant State *" at bounding box center [691, 373] width 823 height 30
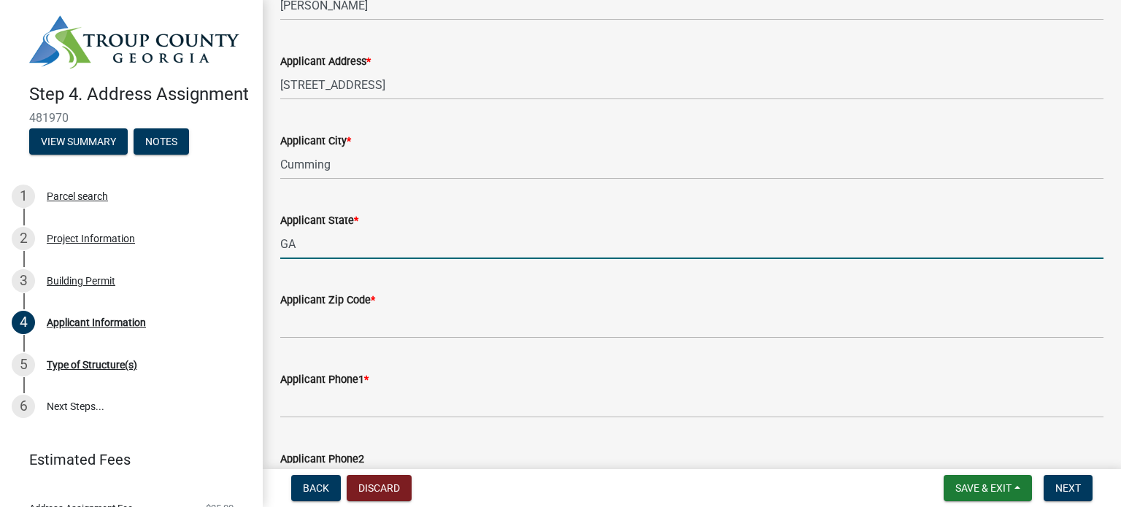
scroll to position [146, 0]
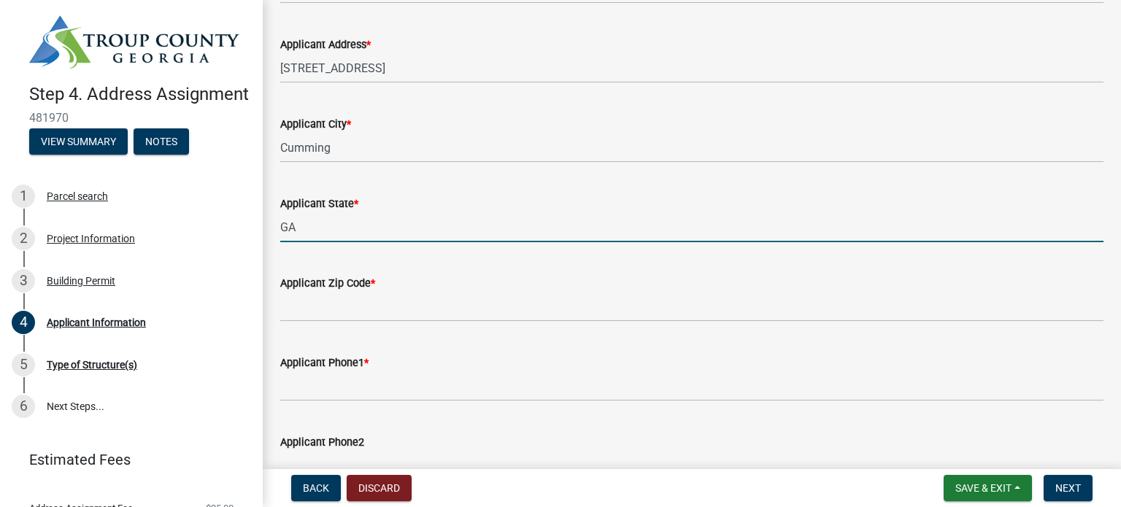
type input "GA"
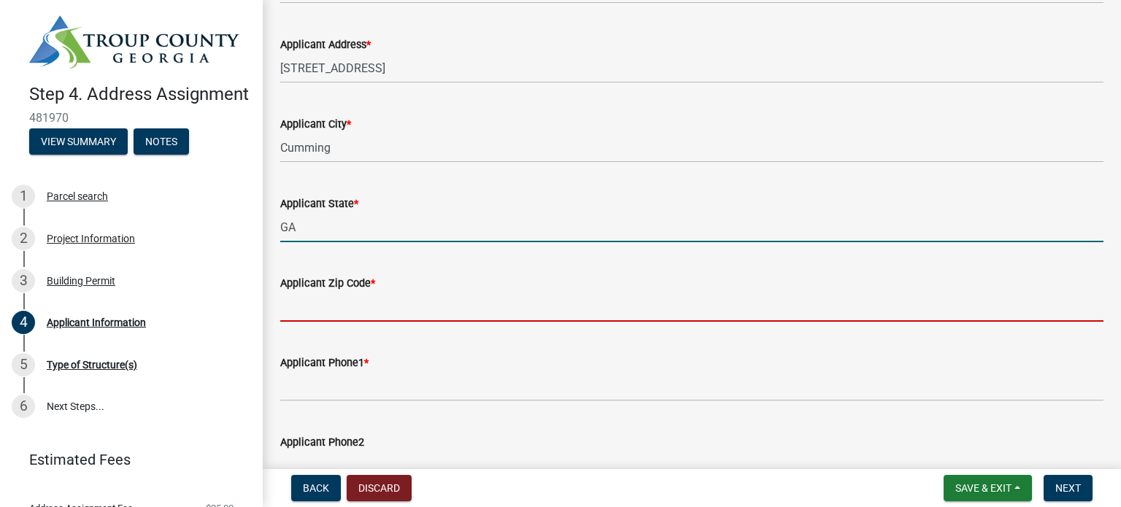
click at [387, 318] on input "Applicant Zip Code *" at bounding box center [691, 307] width 823 height 30
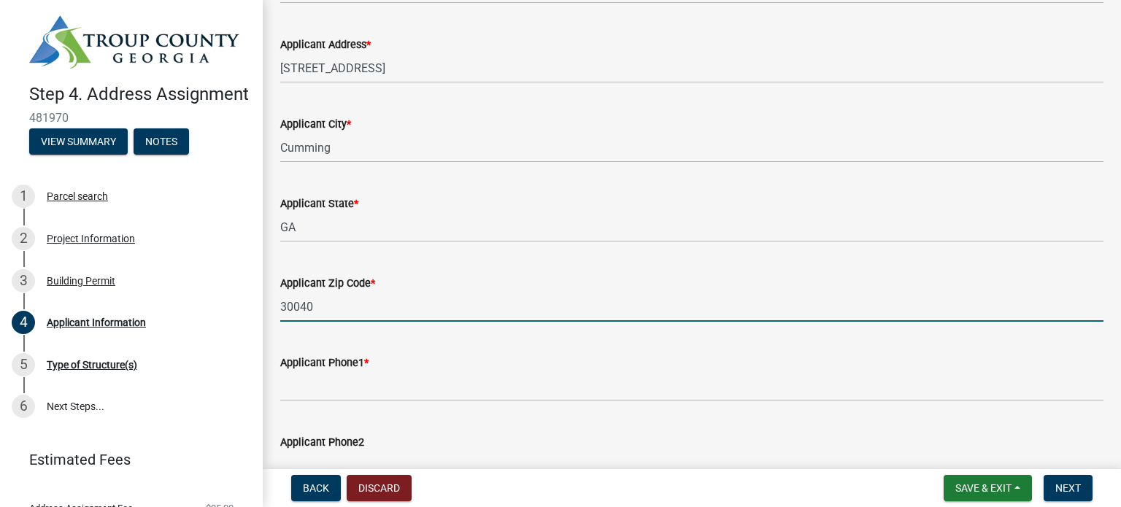
type input "30040"
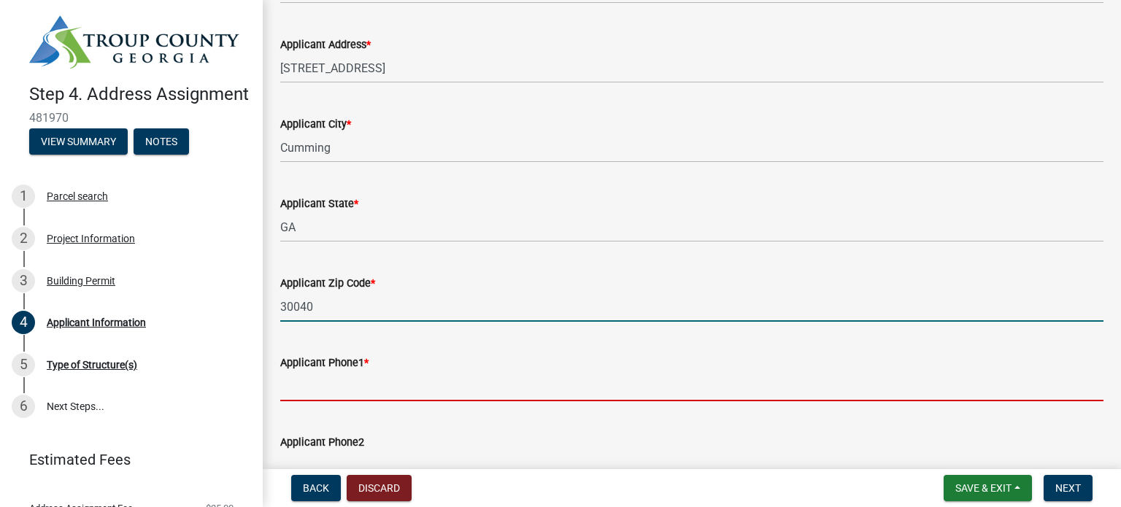
click at [406, 392] on input "Applicant Phone1 *" at bounding box center [691, 386] width 823 height 30
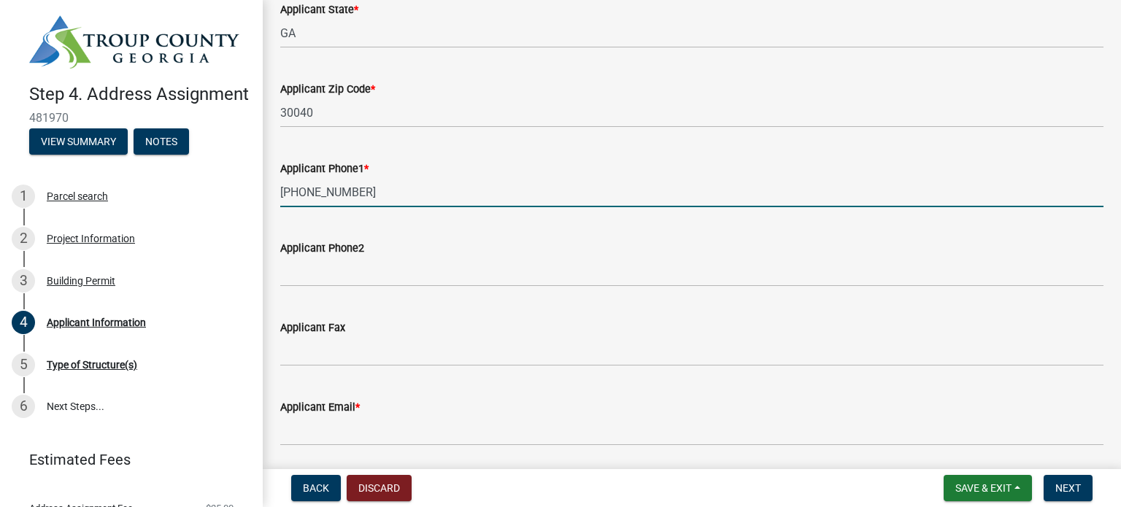
scroll to position [391, 0]
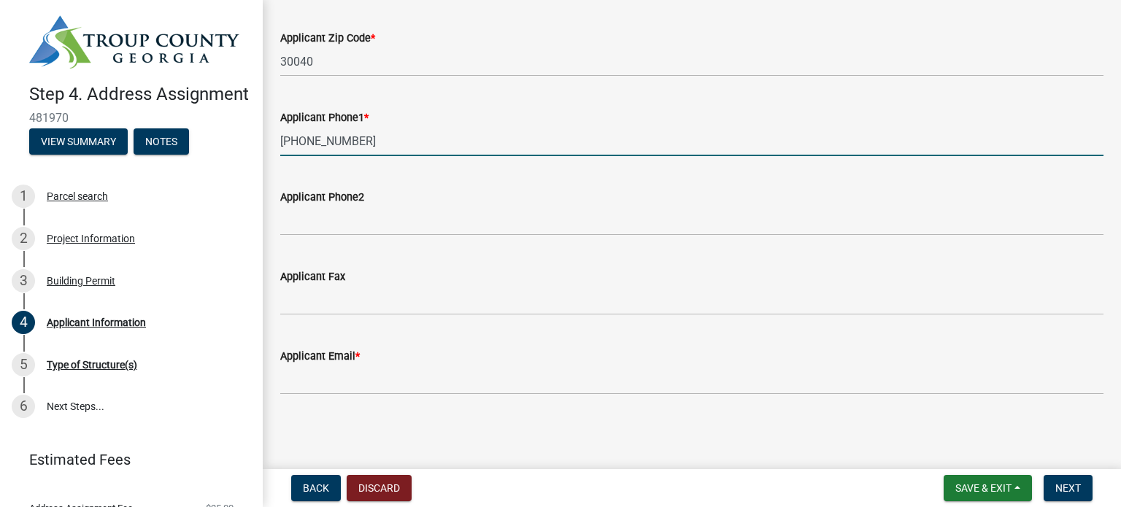
type input "[PHONE_NUMBER]"
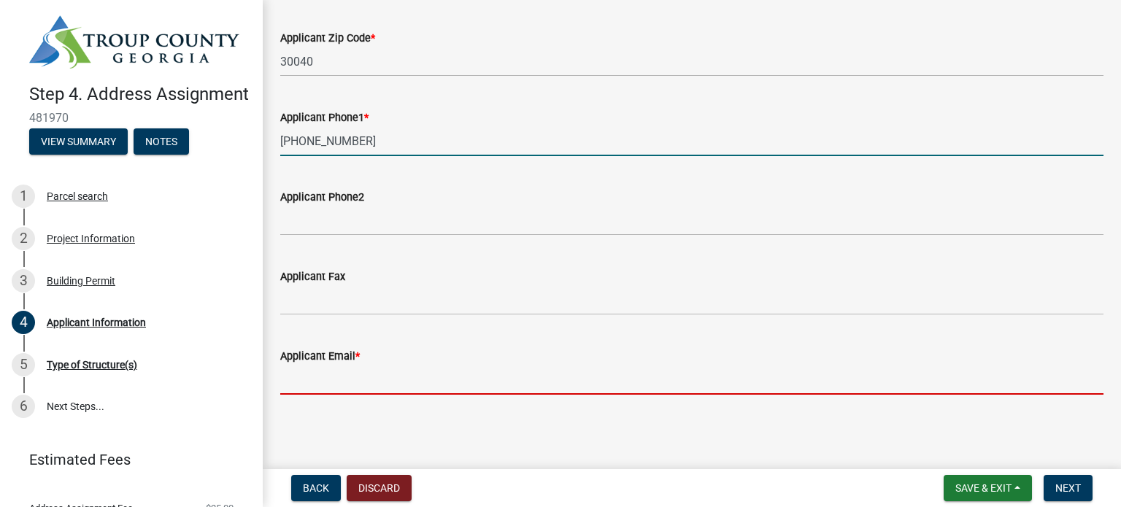
click at [360, 379] on input "Applicant Email *" at bounding box center [691, 380] width 823 height 30
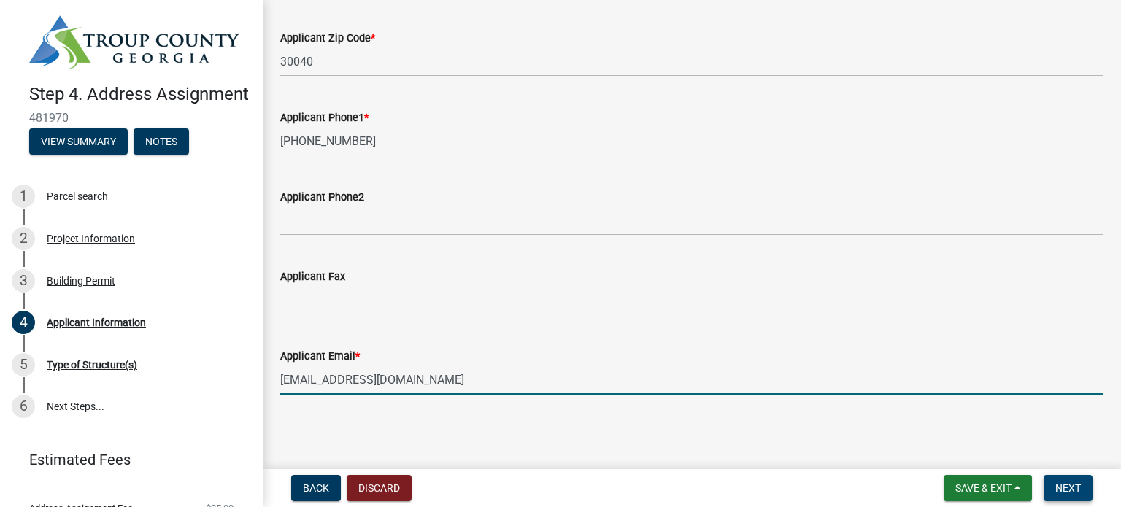
type input "[EMAIL_ADDRESS][DOMAIN_NAME]"
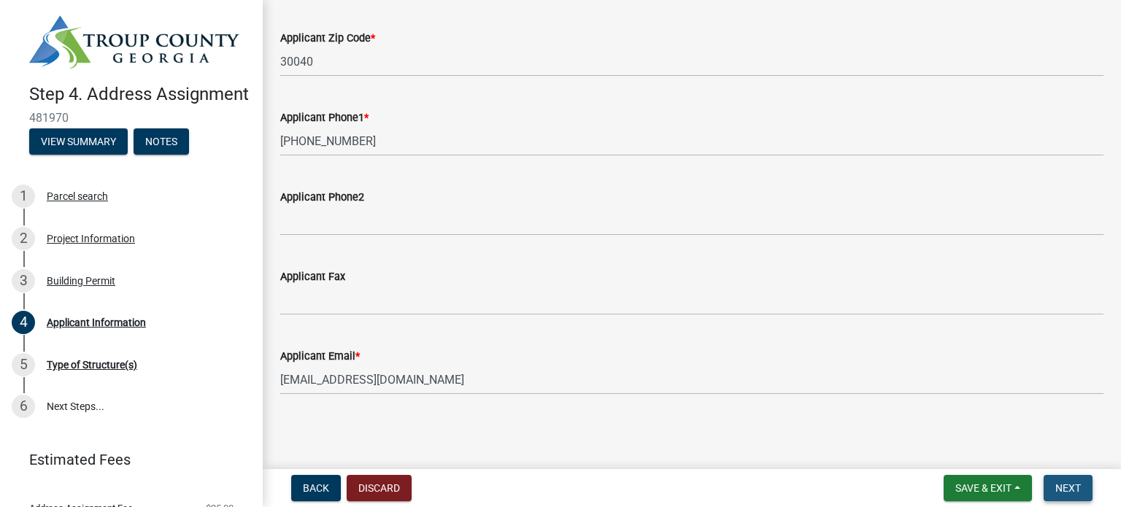
click at [1068, 487] on span "Next" at bounding box center [1068, 488] width 26 height 12
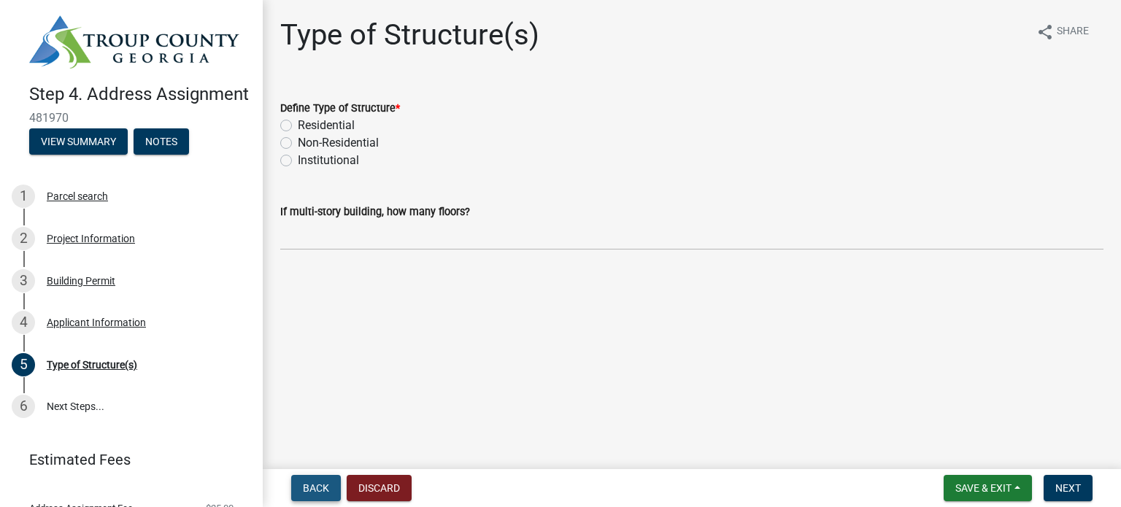
click at [326, 485] on span "Back" at bounding box center [316, 488] width 26 height 12
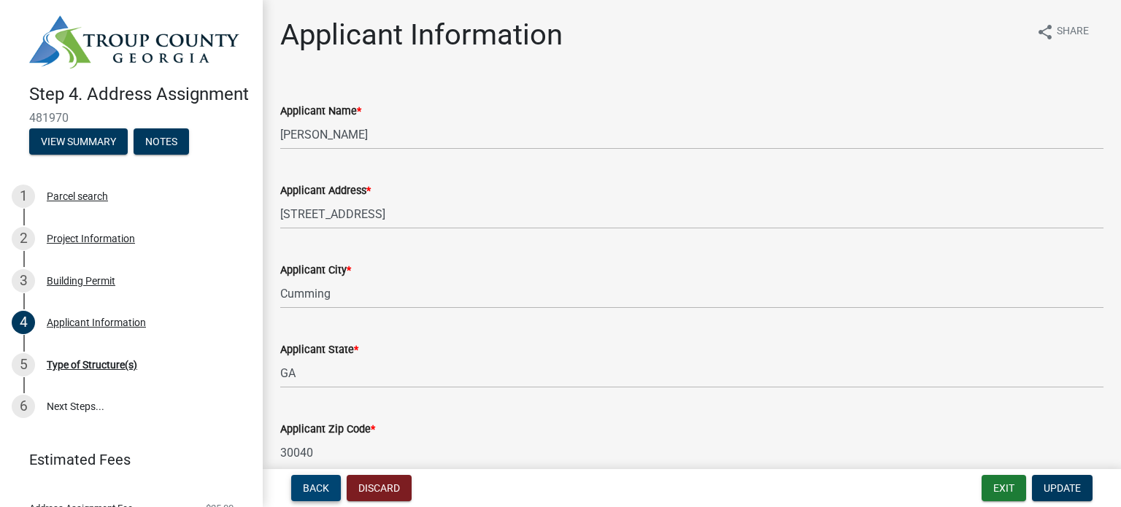
click at [327, 485] on span "Back" at bounding box center [316, 488] width 26 height 12
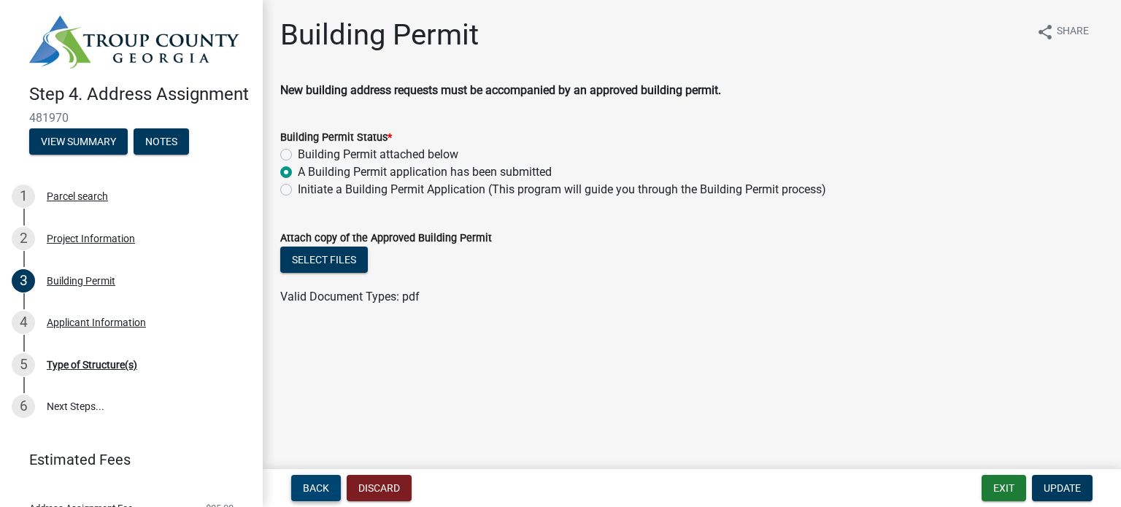
click at [312, 490] on span "Back" at bounding box center [316, 488] width 26 height 12
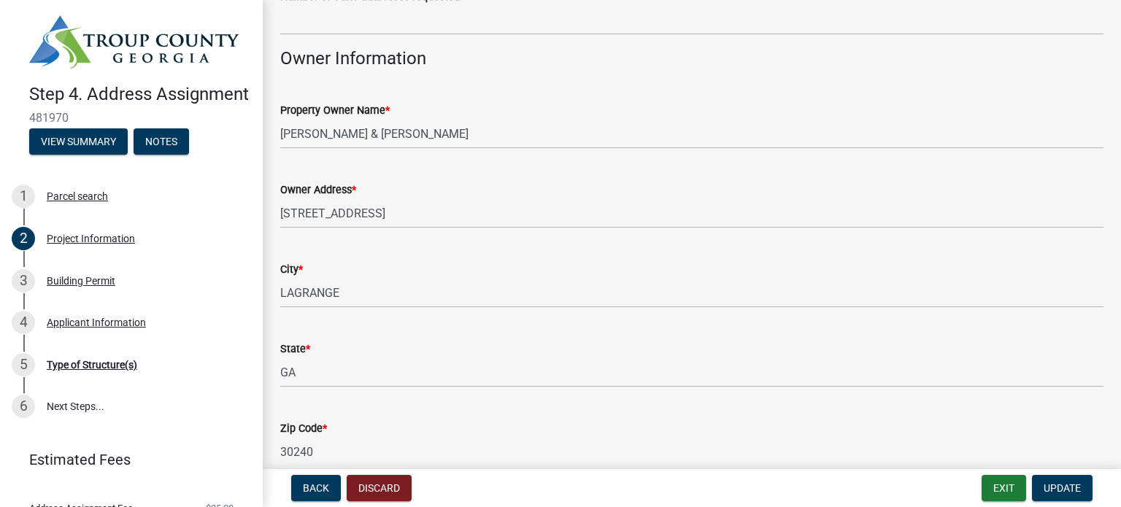
scroll to position [1168, 0]
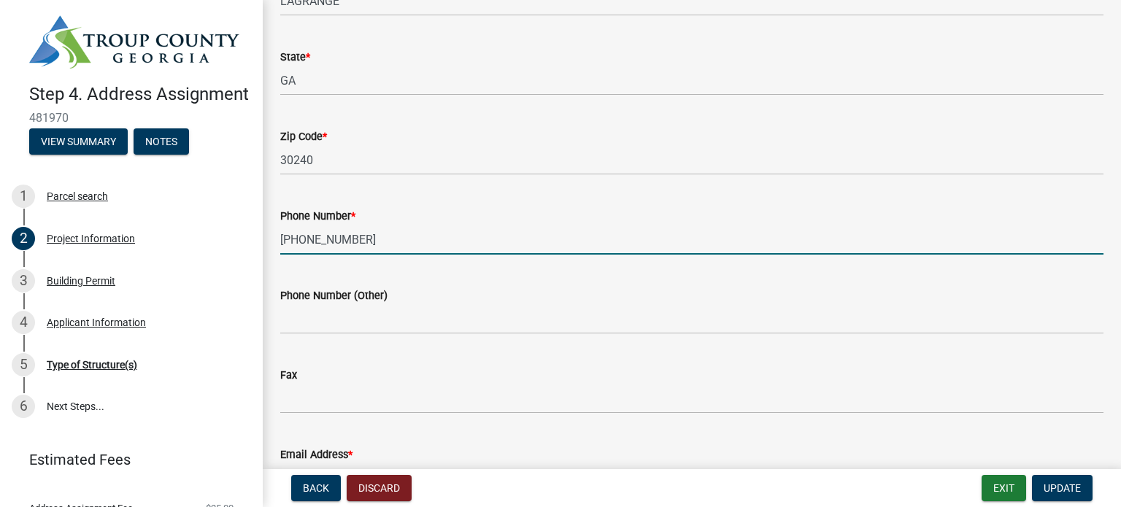
click at [354, 235] on input "[PHONE_NUMBER]" at bounding box center [691, 240] width 823 height 30
type input "6"
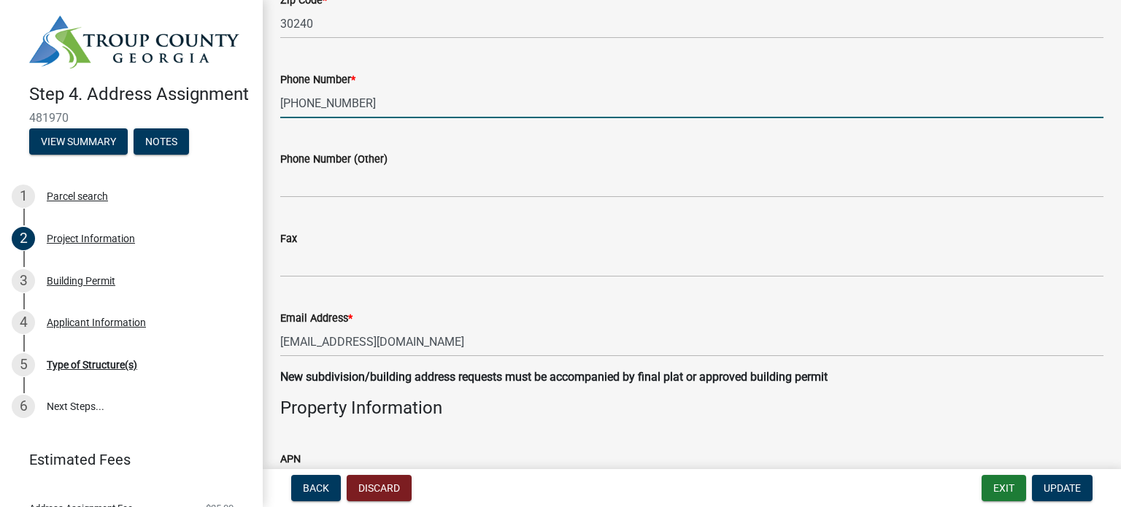
scroll to position [1313, 0]
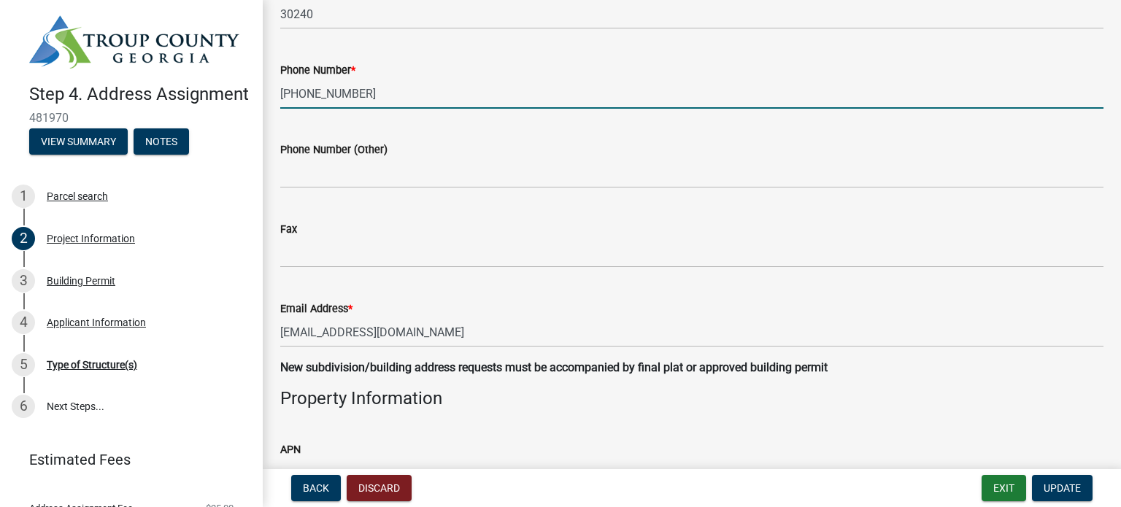
type input "[PHONE_NUMBER]"
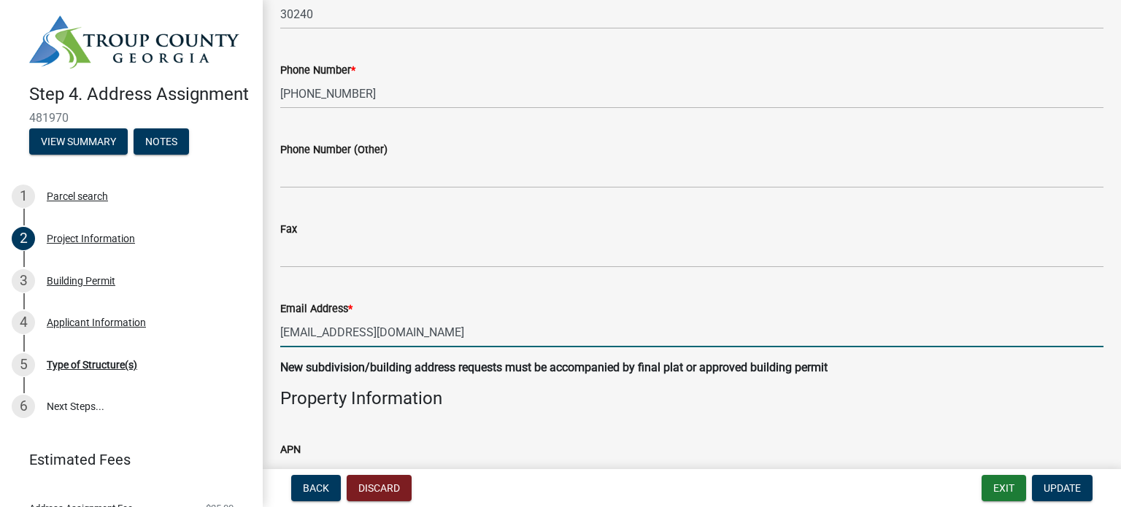
click at [405, 335] on input "[EMAIL_ADDRESS][DOMAIN_NAME]" at bounding box center [691, 332] width 823 height 30
type input "g"
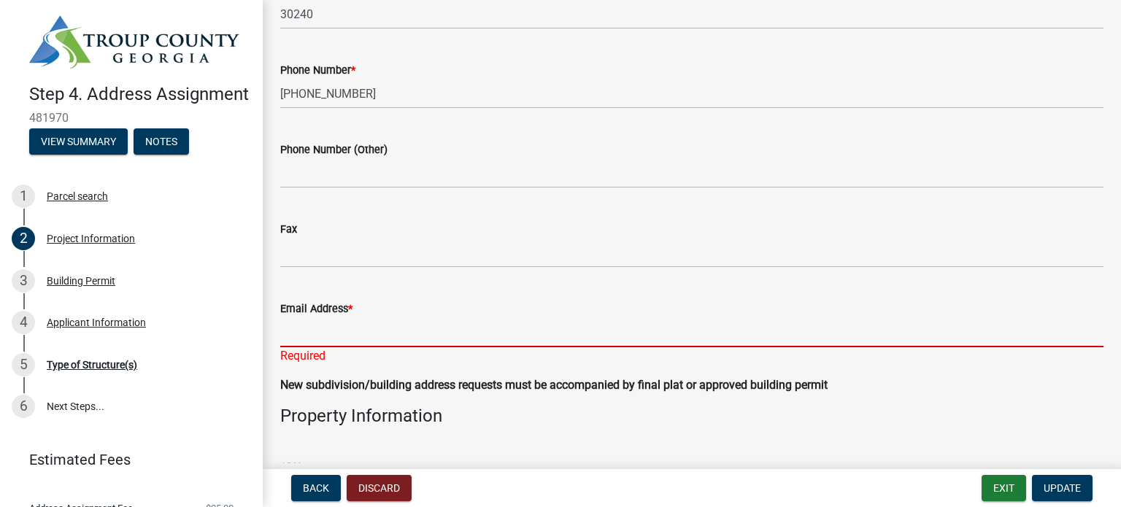
paste input "[PERSON_NAME][DOMAIN_NAME][EMAIL_ADDRESS][DOMAIN_NAME]"
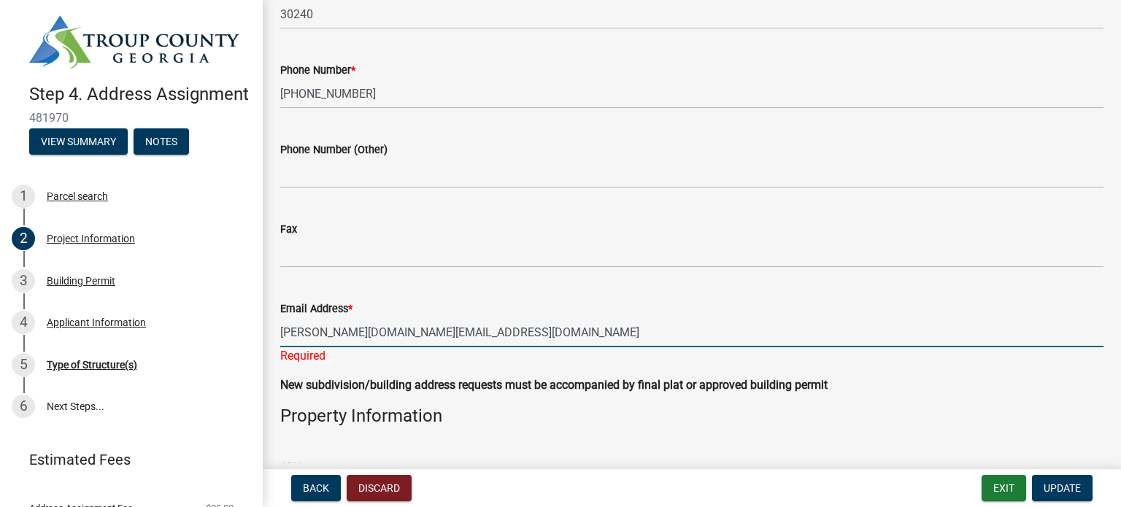
type input "[PERSON_NAME][DOMAIN_NAME][EMAIL_ADDRESS][DOMAIN_NAME]"
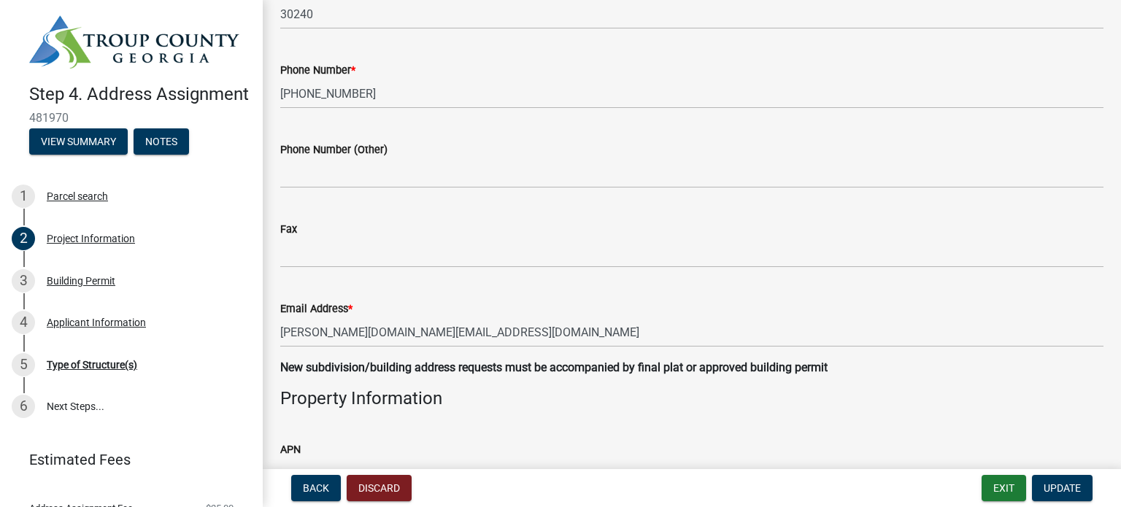
click at [578, 367] on strong "New subdivision/building address requests must be accompanied by final plat or …" at bounding box center [553, 367] width 547 height 14
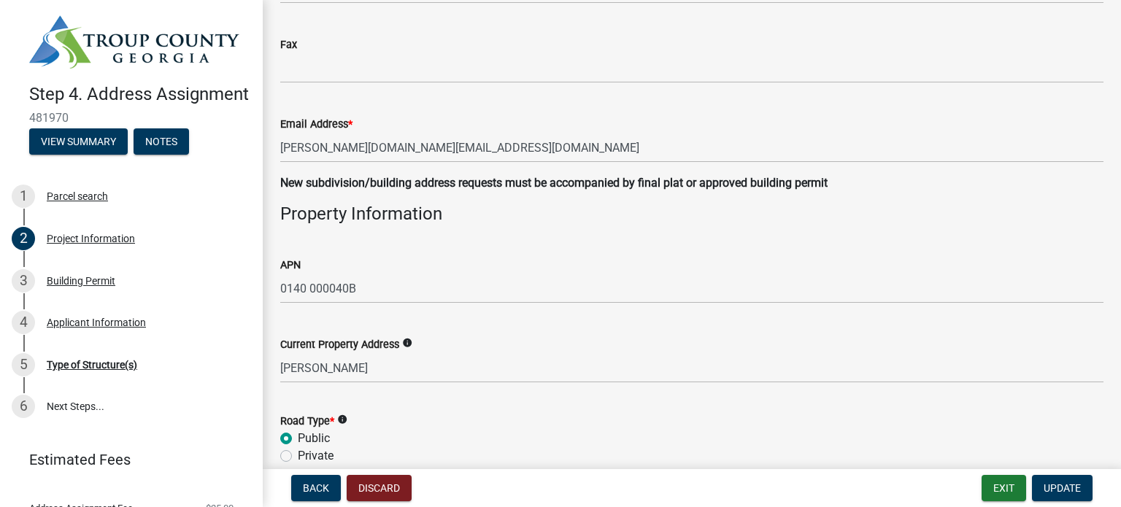
scroll to position [1532, 0]
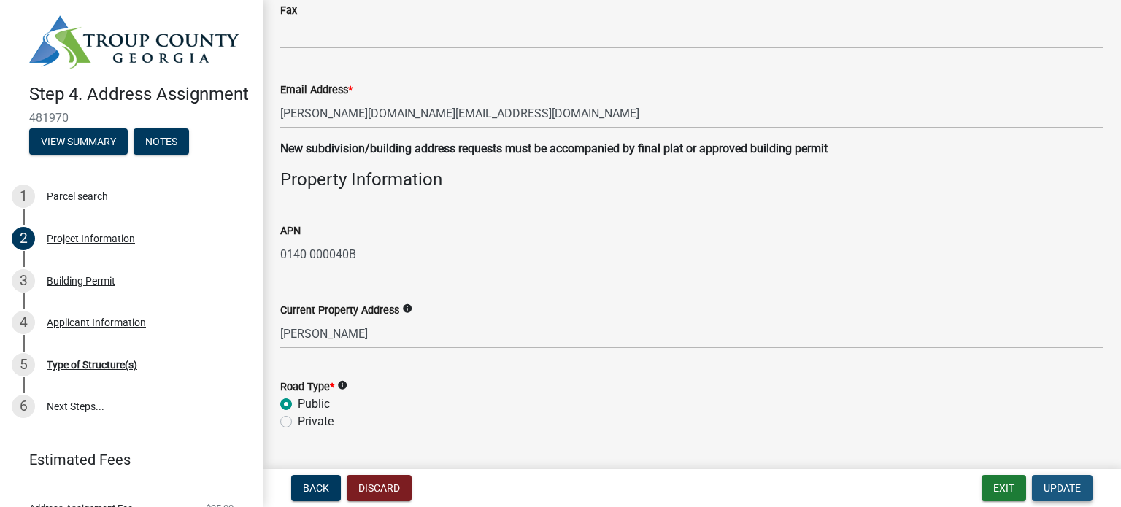
click at [1051, 491] on span "Update" at bounding box center [1061, 488] width 37 height 12
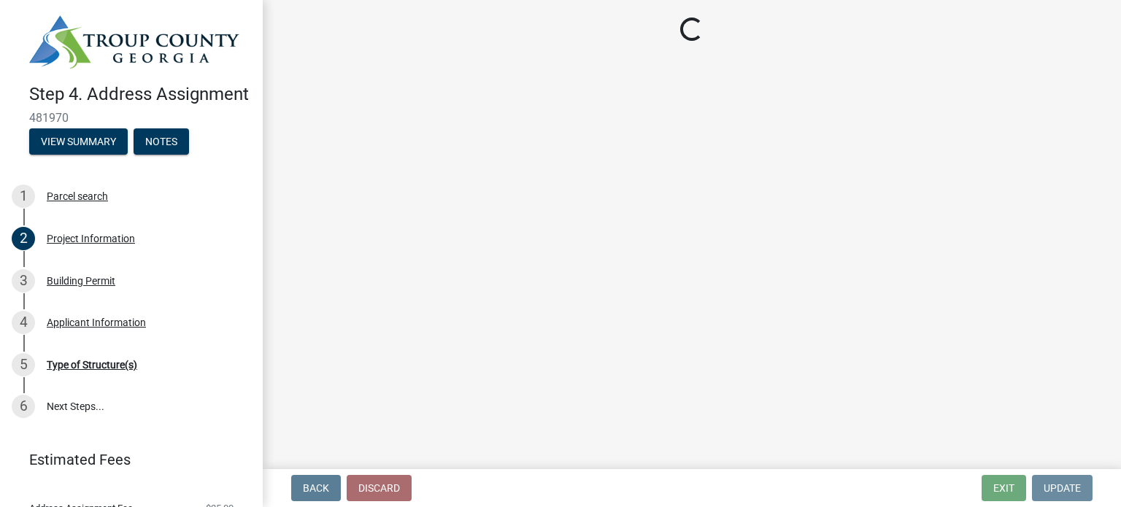
scroll to position [0, 0]
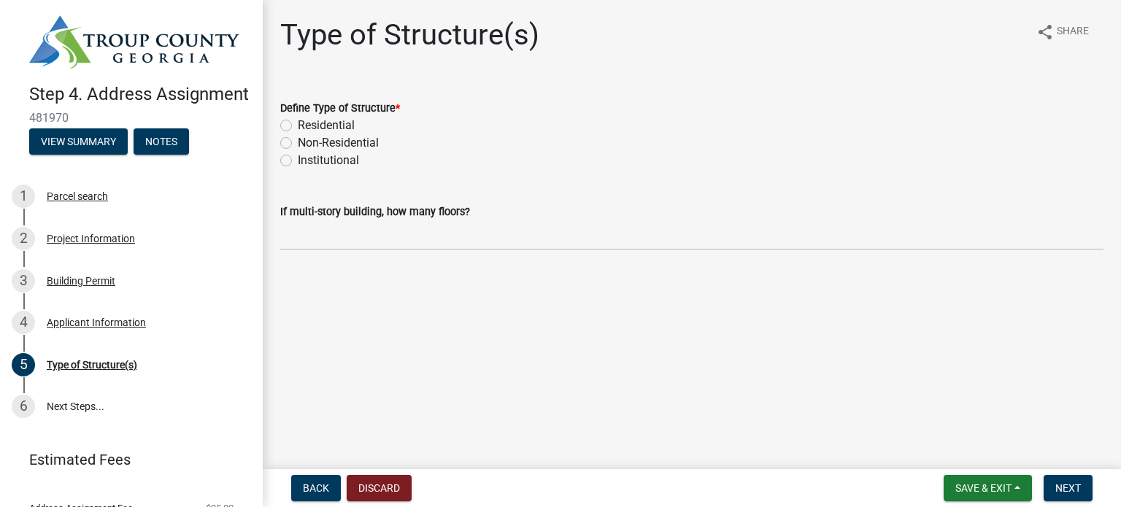
click at [298, 126] on label "Residential" at bounding box center [326, 126] width 57 height 18
click at [298, 126] on input "Residential" at bounding box center [302, 121] width 9 height 9
radio input "true"
click at [1071, 490] on span "Next" at bounding box center [1068, 488] width 26 height 12
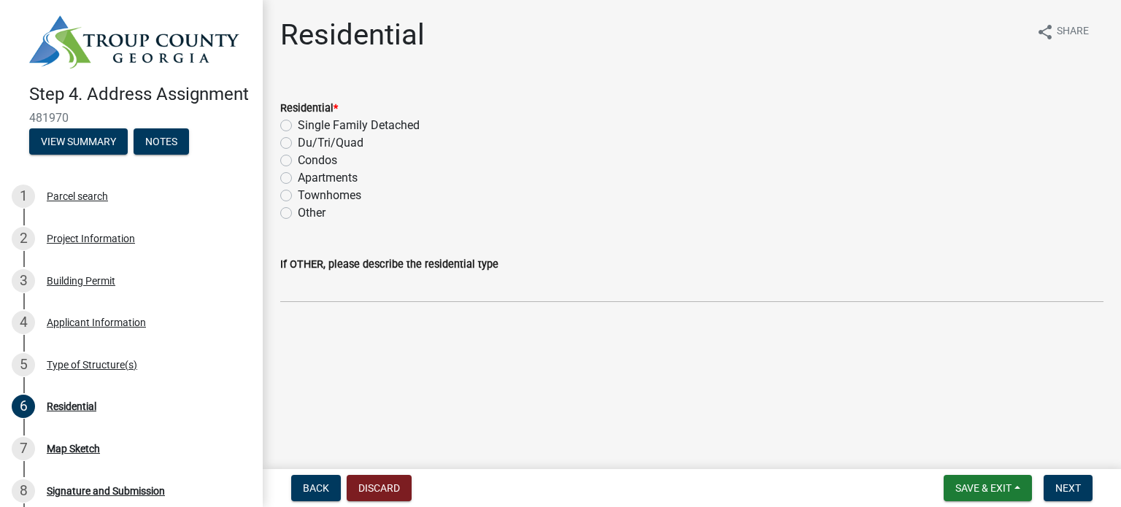
click at [298, 127] on label "Single Family Detached" at bounding box center [359, 126] width 122 height 18
click at [298, 126] on input "Single Family Detached" at bounding box center [302, 121] width 9 height 9
radio input "true"
click at [1062, 484] on span "Next" at bounding box center [1068, 488] width 26 height 12
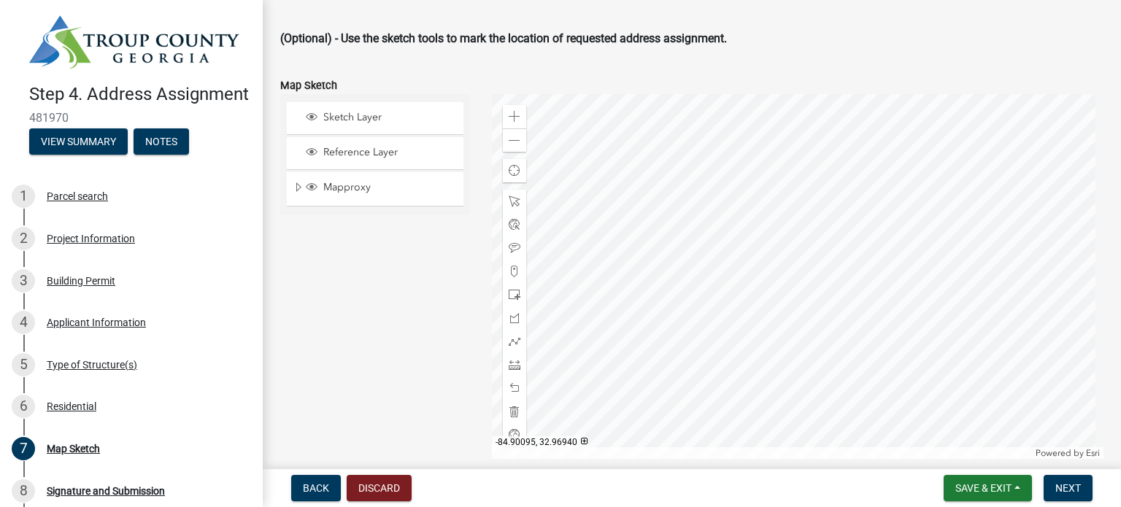
scroll to position [73, 0]
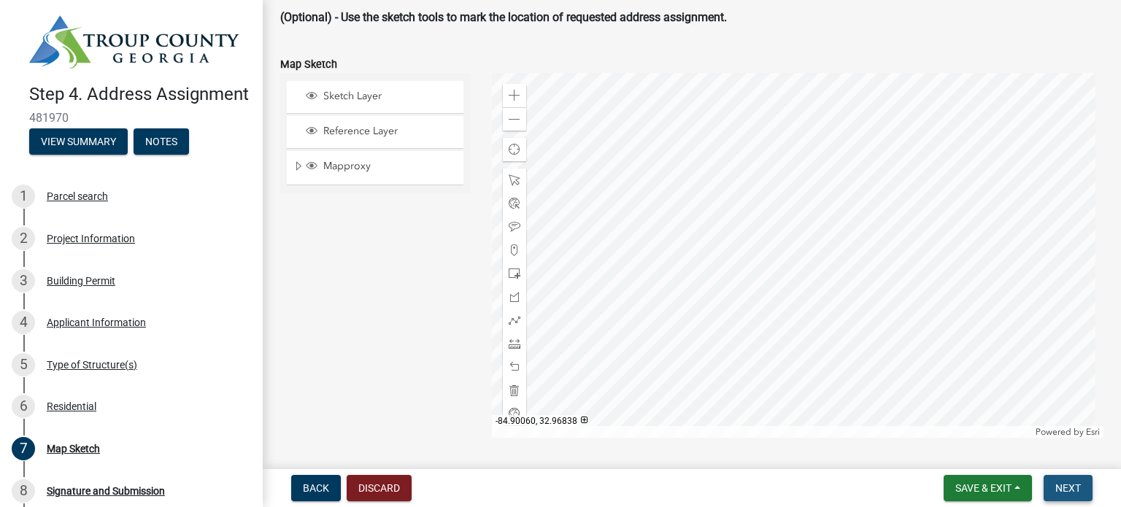
click at [1078, 489] on span "Next" at bounding box center [1068, 488] width 26 height 12
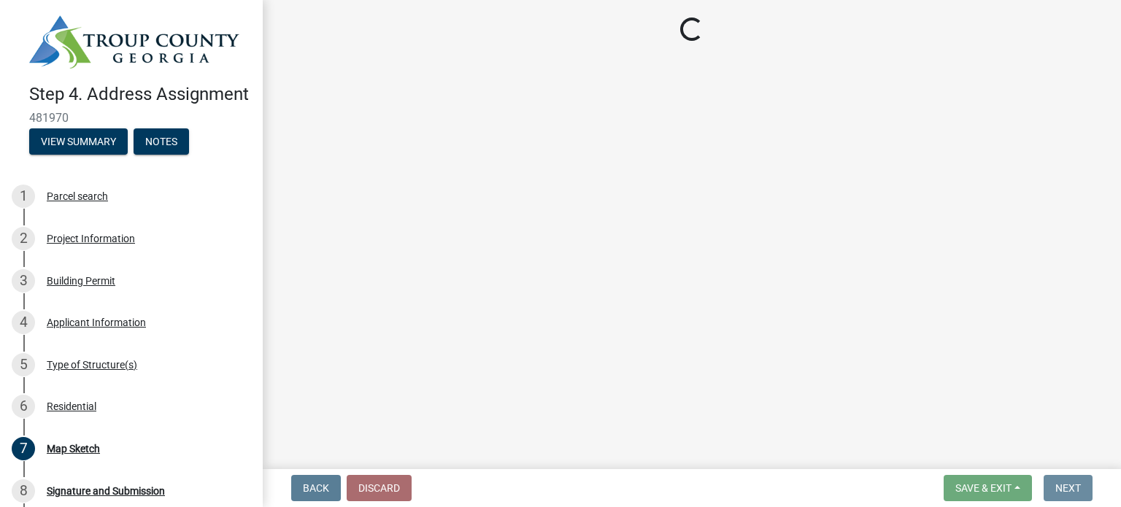
scroll to position [0, 0]
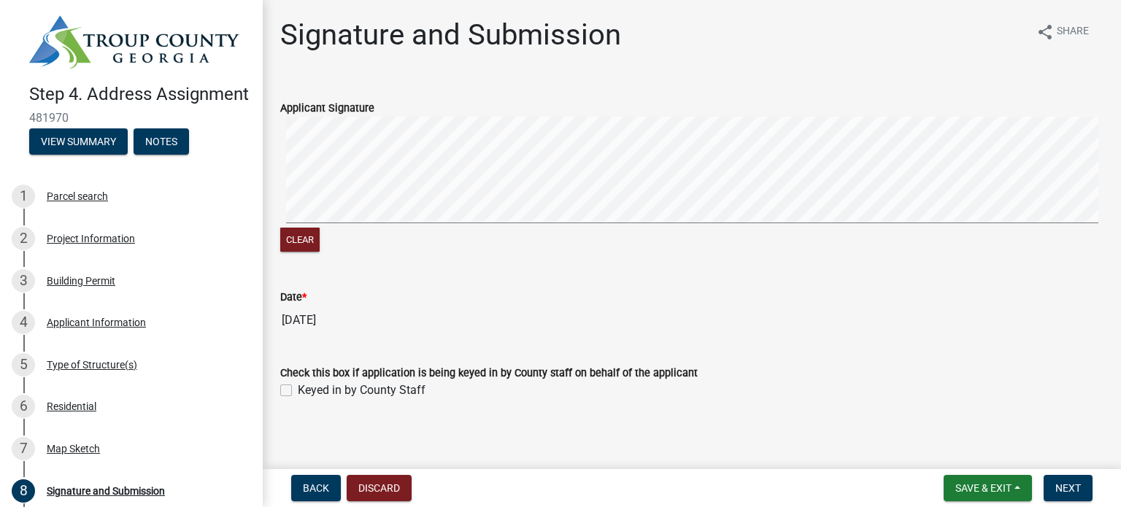
click at [738, 225] on signature-pad at bounding box center [691, 172] width 823 height 111
click at [1082, 485] on button "Next" at bounding box center [1067, 488] width 49 height 26
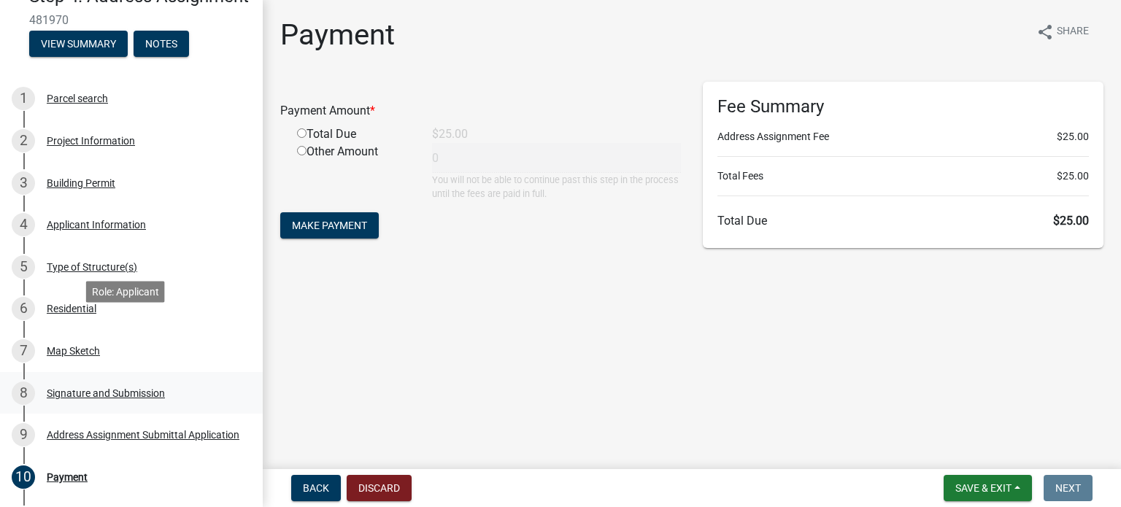
scroll to position [219, 0]
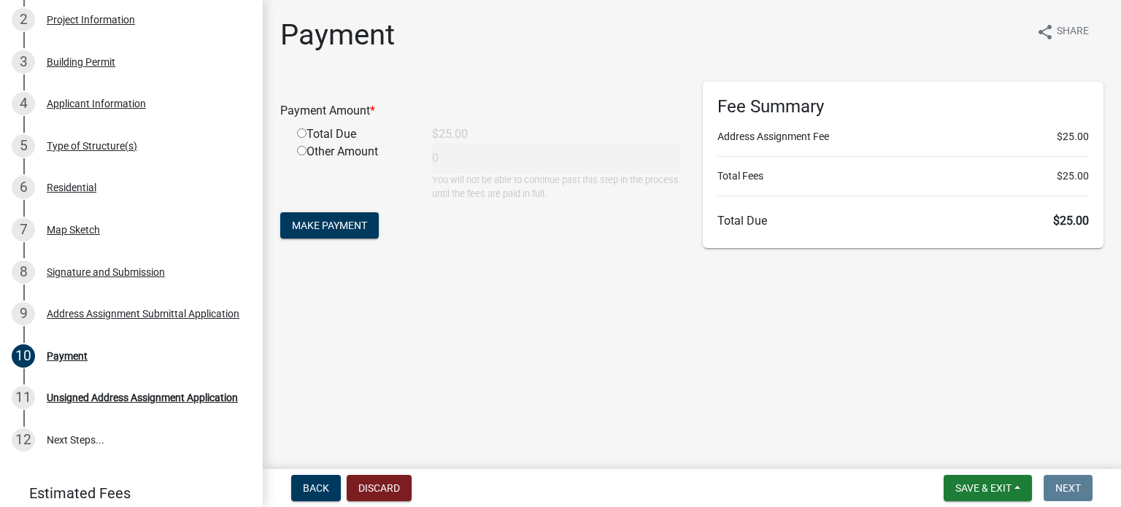
click at [301, 134] on input "radio" at bounding box center [301, 132] width 9 height 9
radio input "true"
type input "25"
click at [362, 220] on span "Make Payment" at bounding box center [329, 226] width 75 height 12
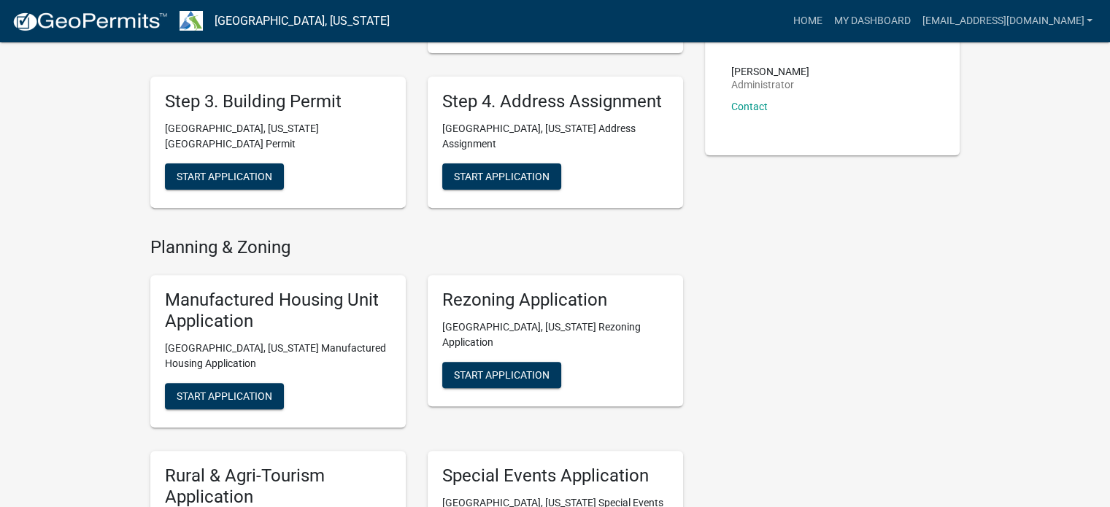
scroll to position [584, 0]
